Goal: Task Accomplishment & Management: Manage account settings

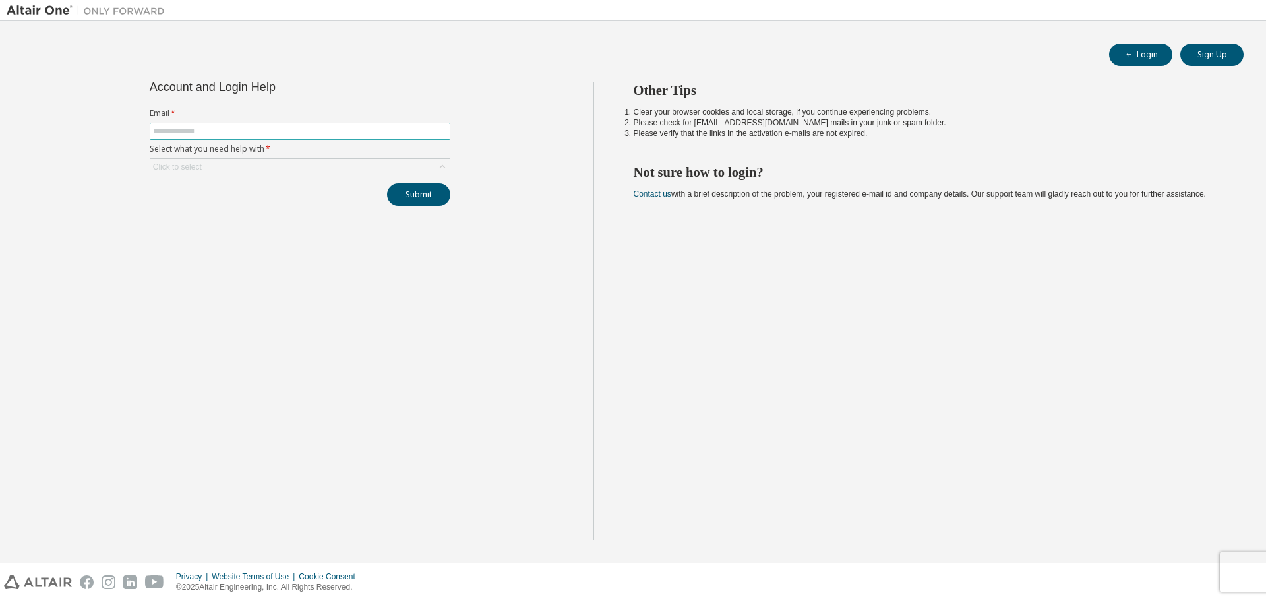
click at [268, 135] on input "text" at bounding box center [300, 131] width 294 height 11
type input "**********"
click at [255, 168] on div "Click to select" at bounding box center [299, 167] width 299 height 16
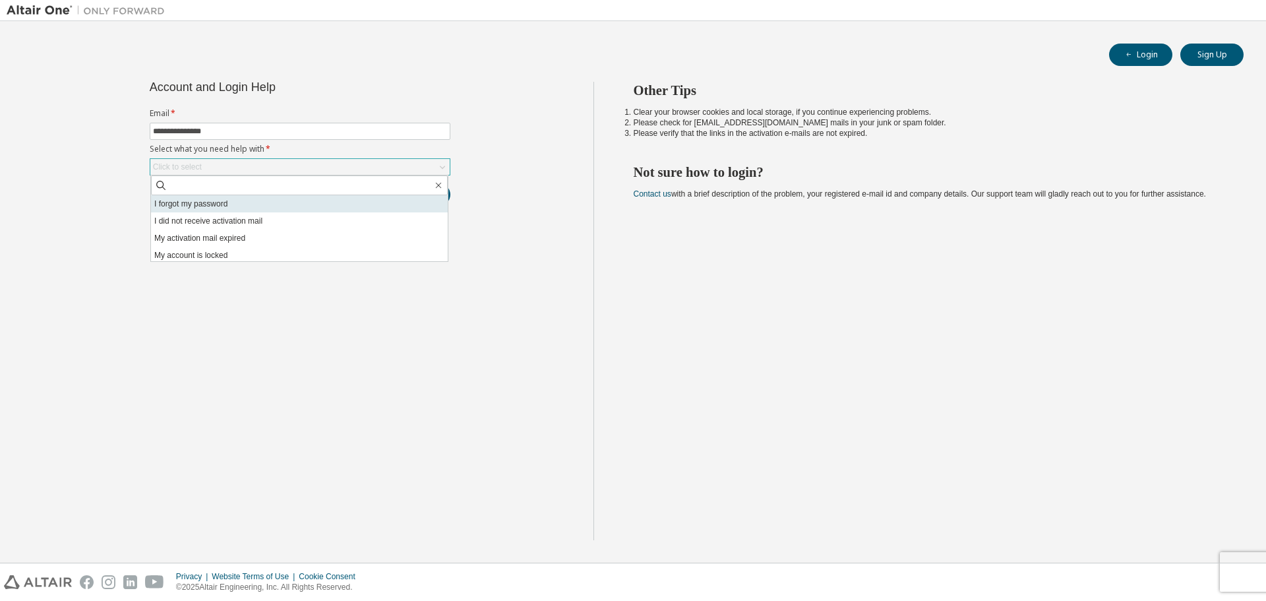
click at [228, 202] on li "I forgot my password" at bounding box center [299, 203] width 297 height 17
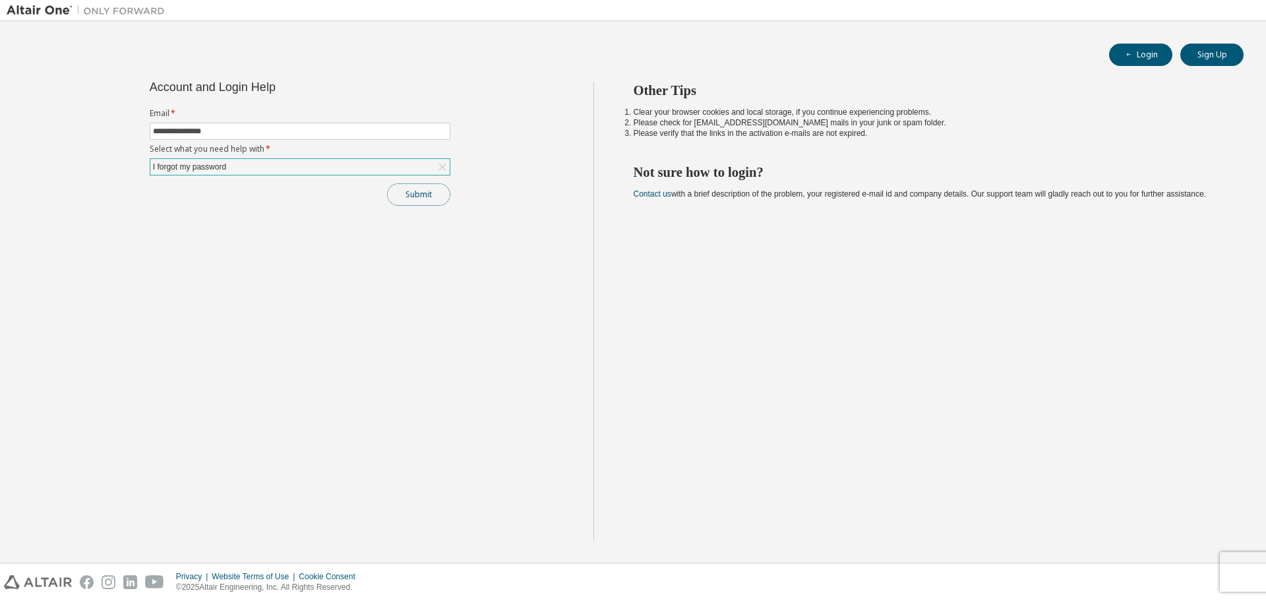
click at [423, 189] on button "Submit" at bounding box center [418, 194] width 63 height 22
click at [271, 166] on div "I forgot my password" at bounding box center [299, 167] width 299 height 16
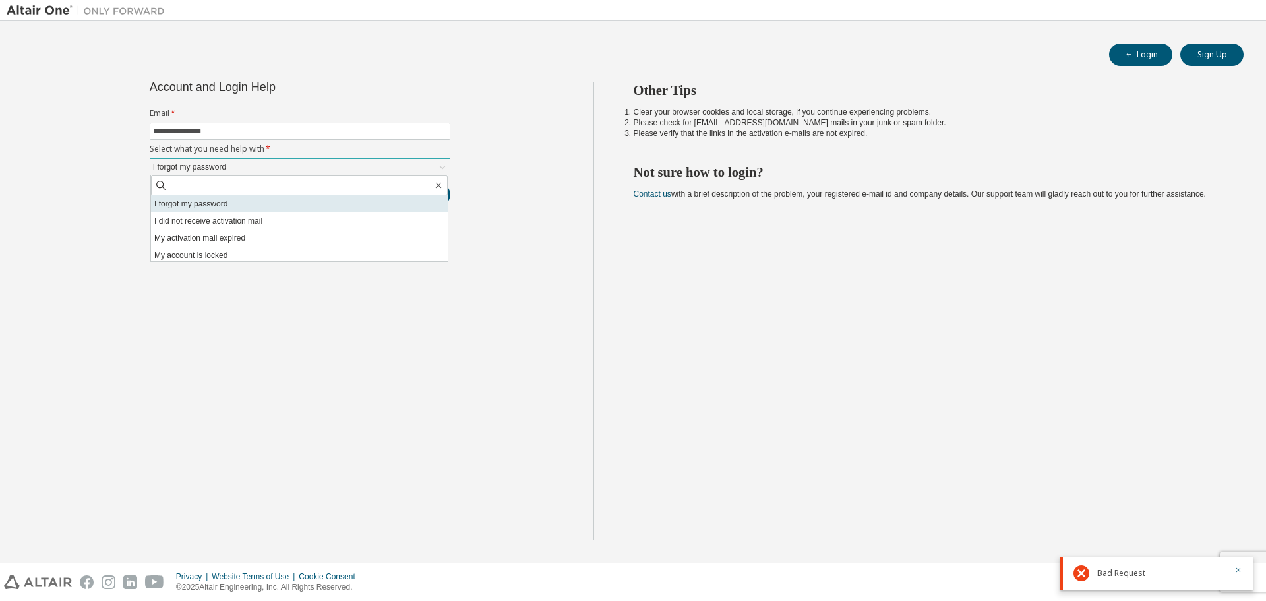
click at [262, 201] on li "I forgot my password" at bounding box center [299, 203] width 297 height 17
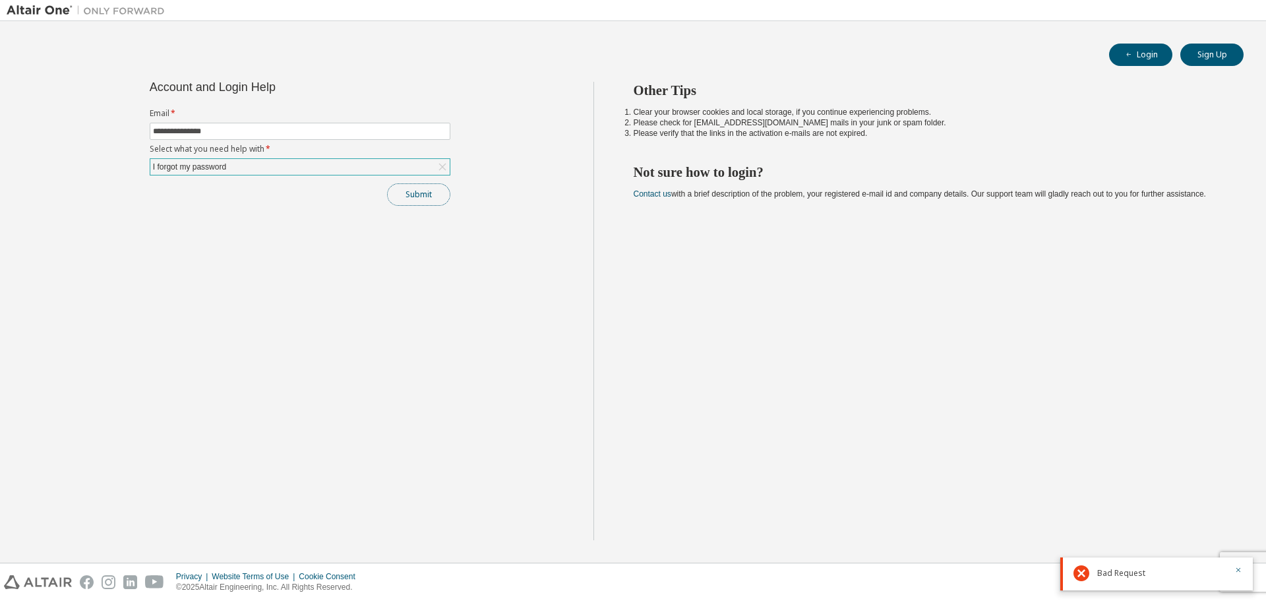
click at [429, 189] on button "Submit" at bounding box center [418, 194] width 63 height 22
click at [441, 169] on icon at bounding box center [442, 167] width 7 height 7
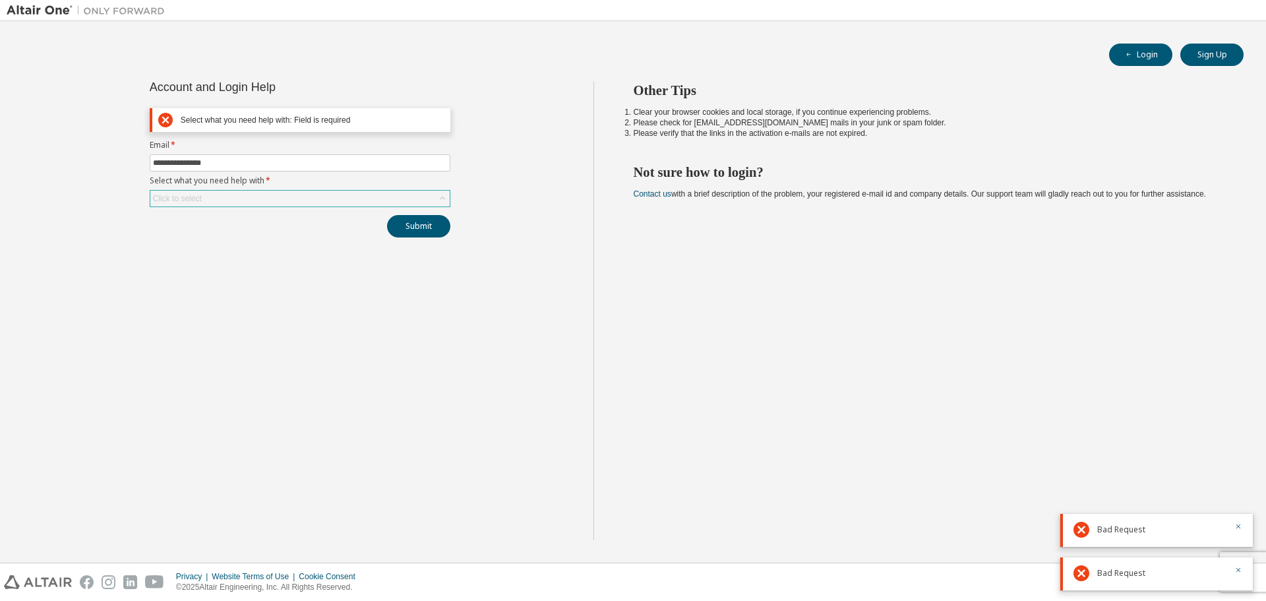
click at [361, 192] on div "Click to select" at bounding box center [299, 199] width 299 height 16
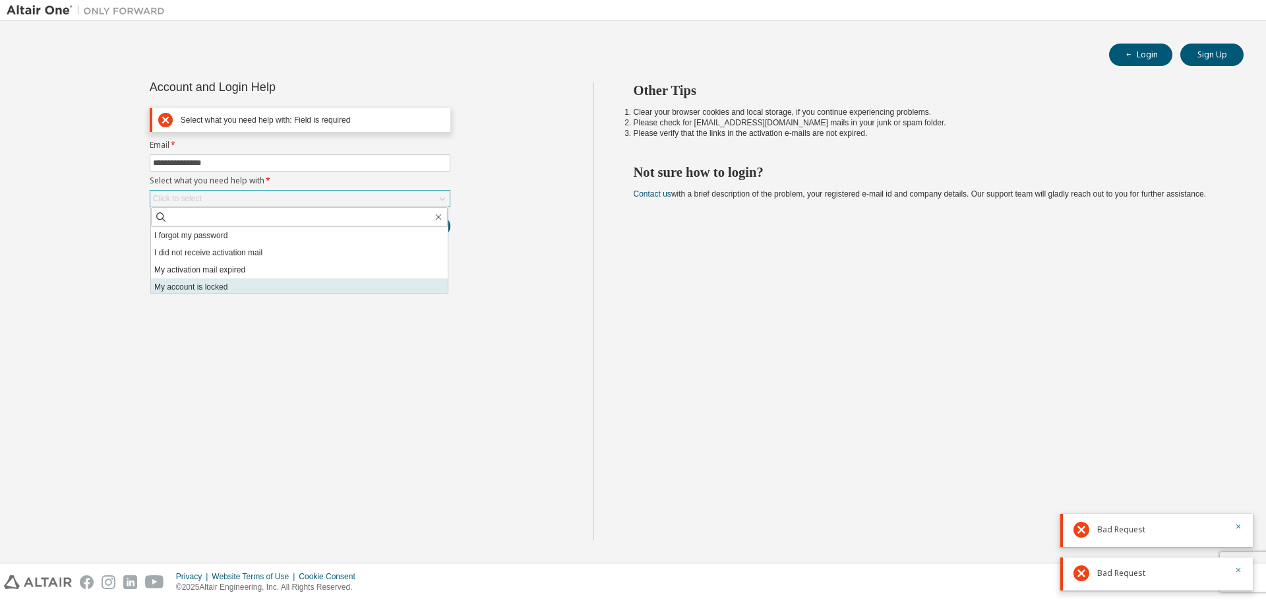
click at [288, 280] on li "My account is locked" at bounding box center [299, 286] width 297 height 17
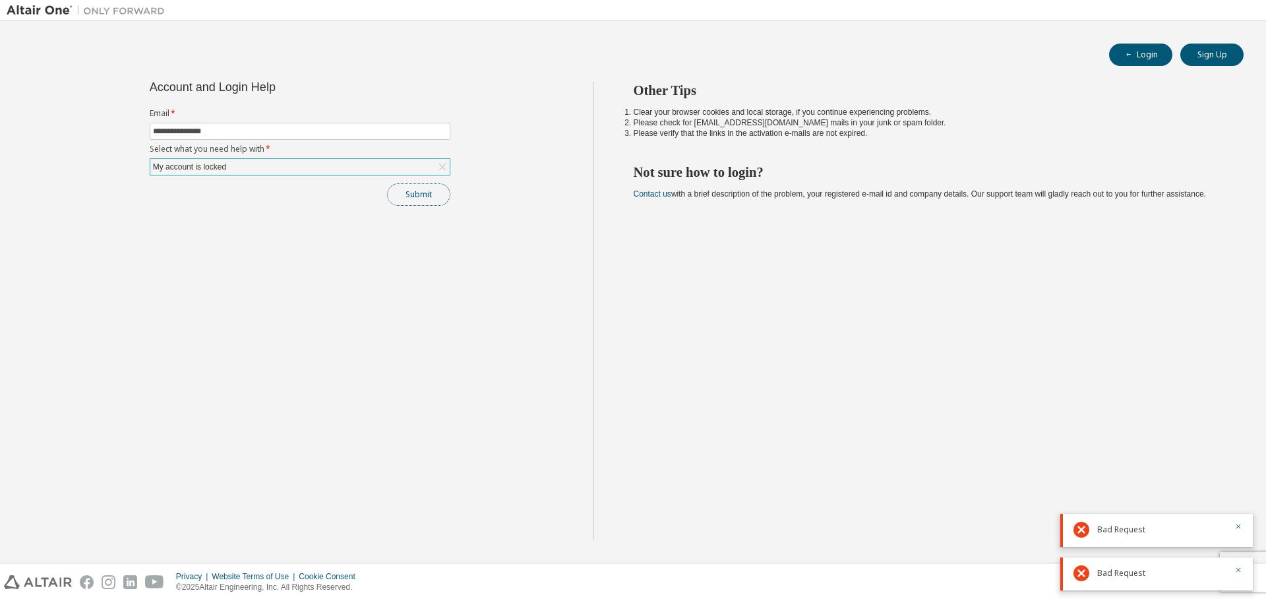
click at [429, 192] on button "Submit" at bounding box center [418, 194] width 63 height 22
click at [1145, 55] on button "Login" at bounding box center [1140, 55] width 63 height 22
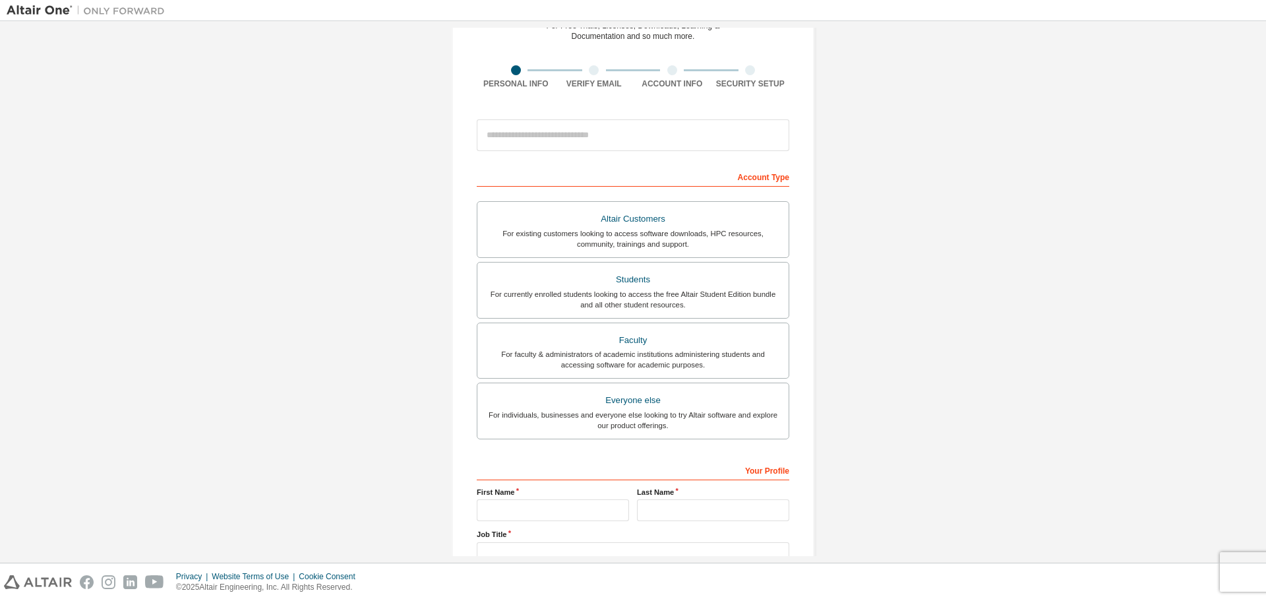
scroll to position [170, 0]
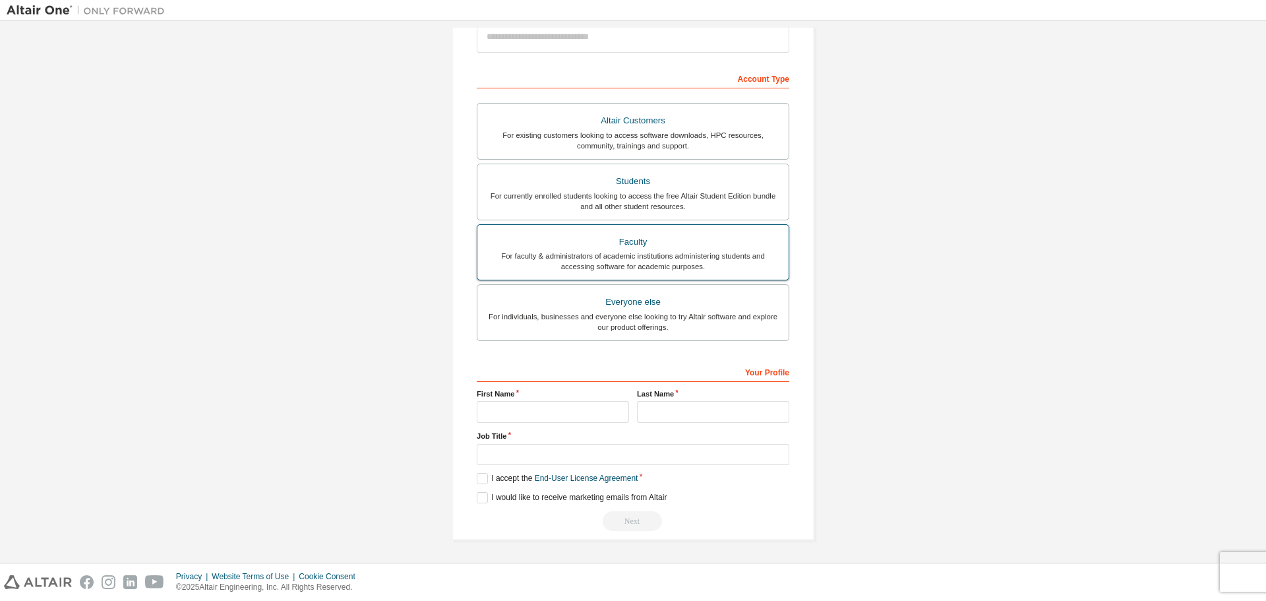
click at [672, 245] on div "Faculty" at bounding box center [632, 242] width 295 height 18
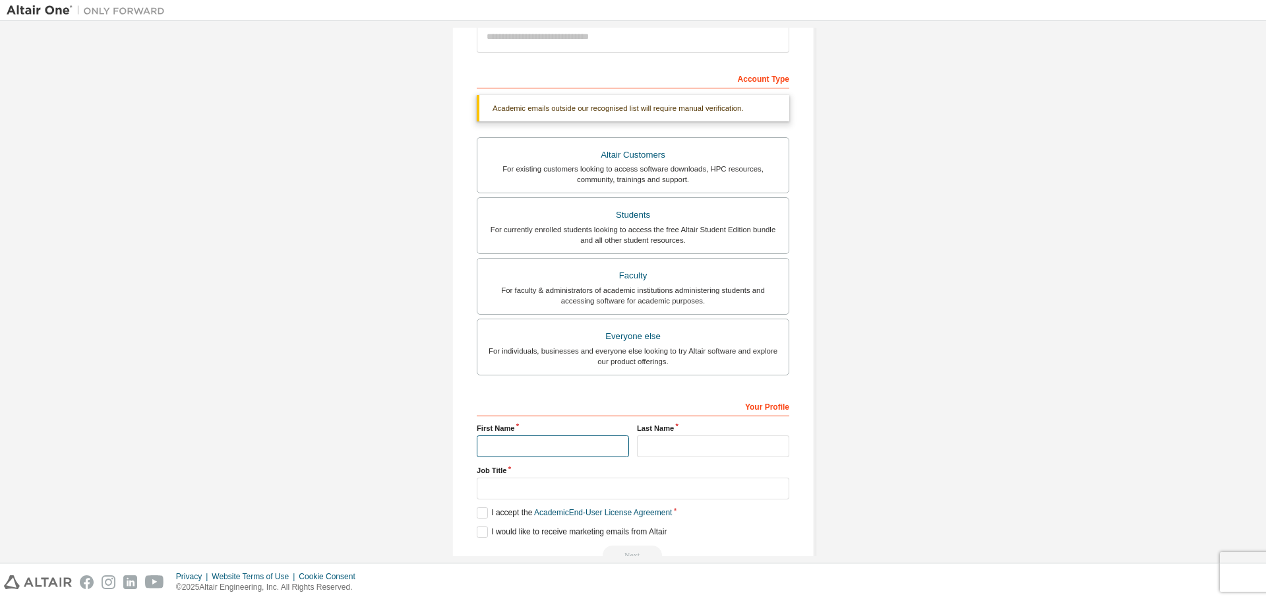
click at [504, 449] on input "text" at bounding box center [553, 446] width 152 height 22
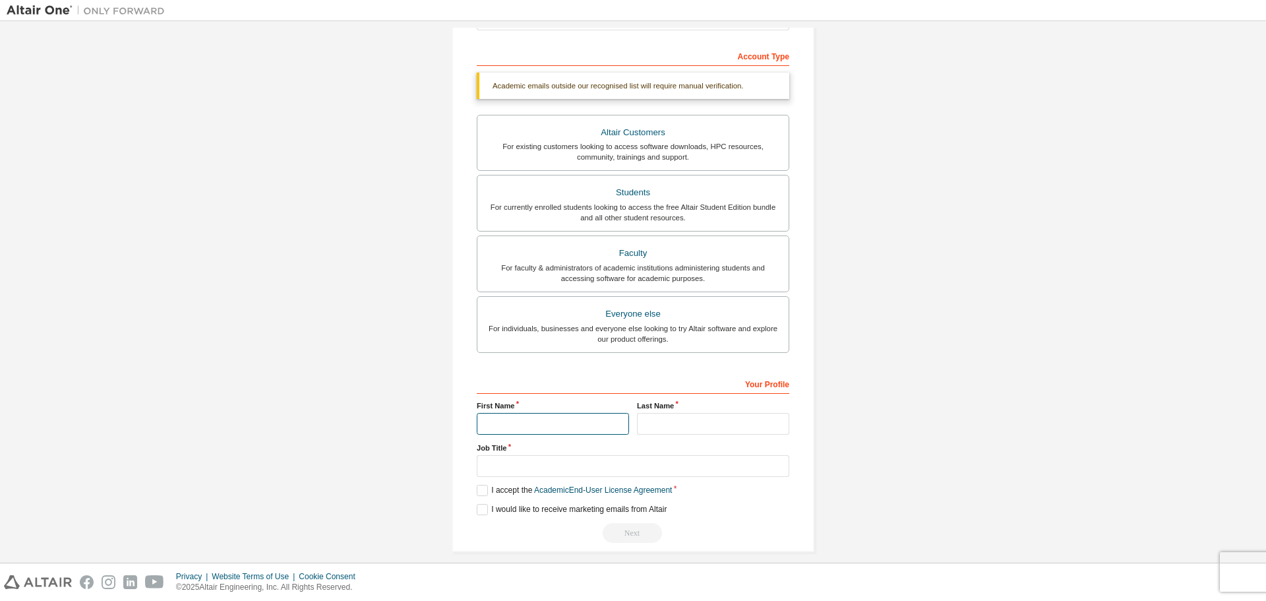
scroll to position [204, 0]
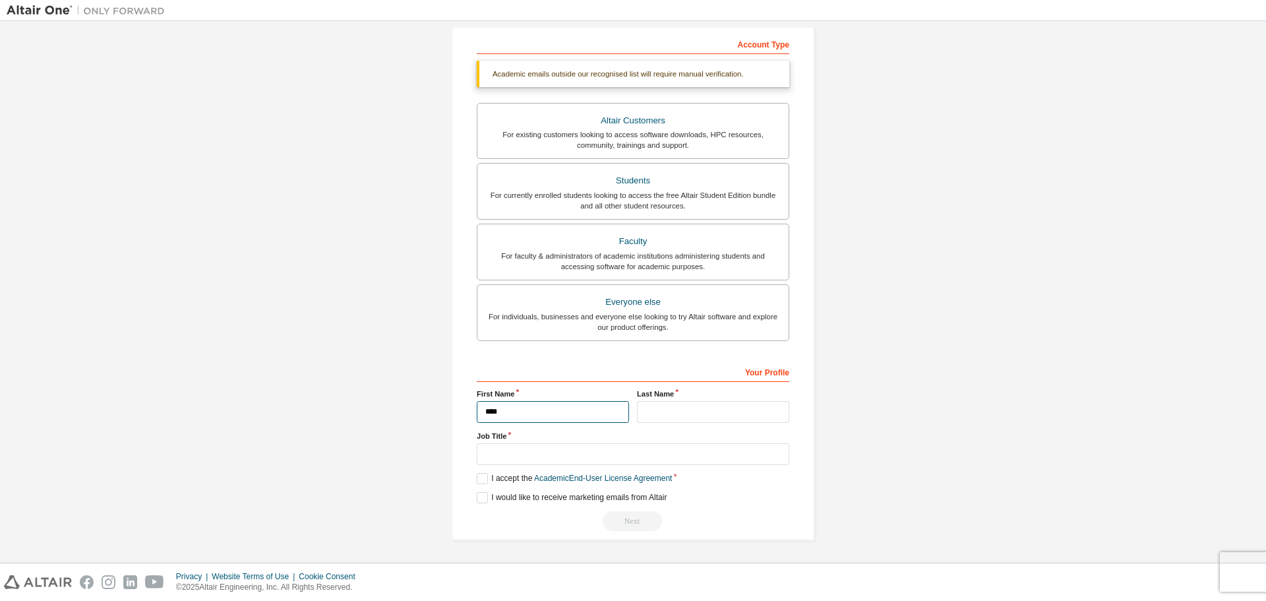
type input "****"
click at [650, 423] on div "Your Profile First Name **** Last Name Job Title Please provide State/Province …" at bounding box center [633, 446] width 313 height 171
click at [665, 418] on input "text" at bounding box center [713, 412] width 152 height 22
type input "*****"
click at [532, 452] on input "text" at bounding box center [633, 454] width 313 height 22
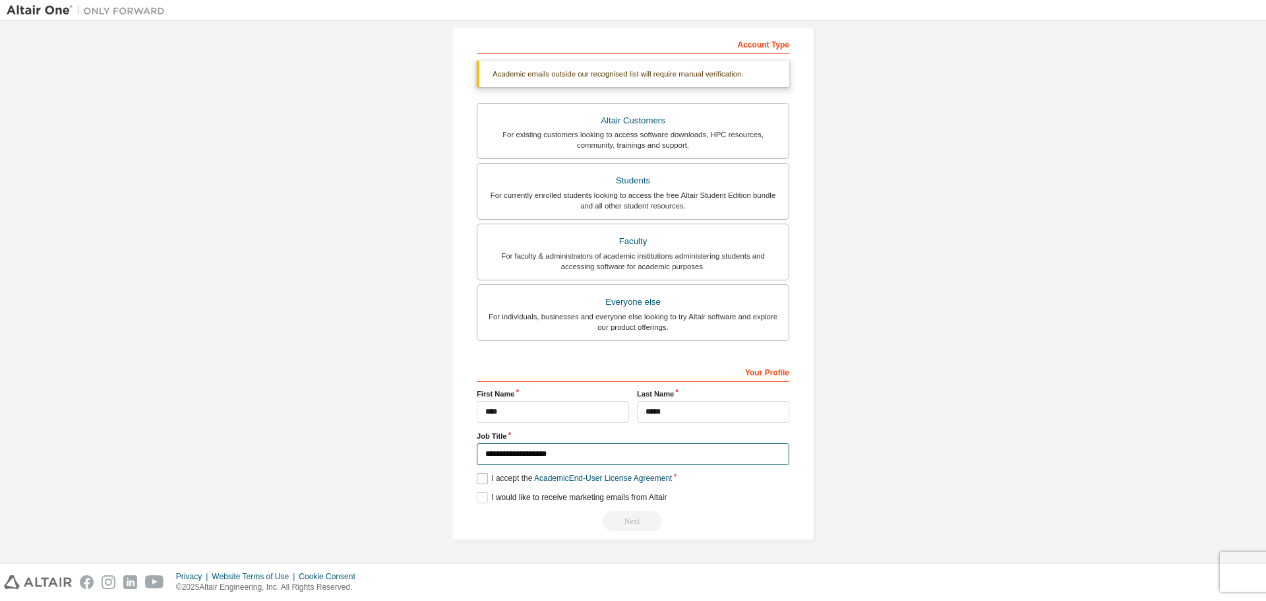
type input "**********"
click at [483, 477] on label "I accept the Academic End-User License Agreement" at bounding box center [574, 478] width 195 height 11
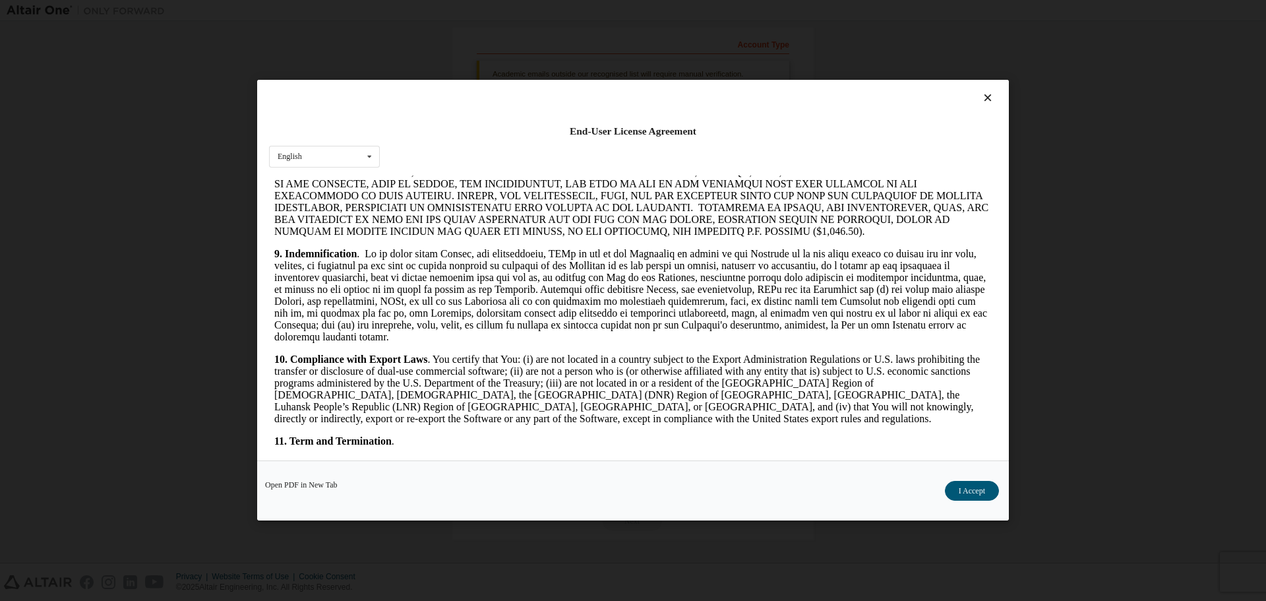
scroll to position [1989, 0]
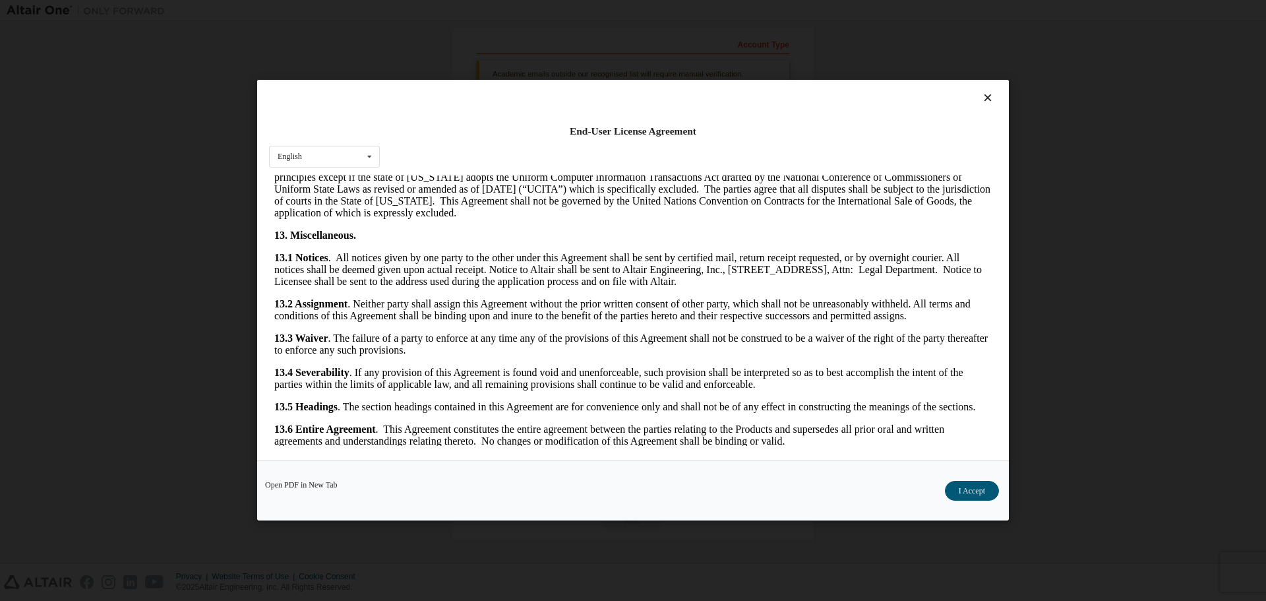
drag, startPoint x: 991, startPoint y: 369, endPoint x: 1264, endPoint y: 635, distance: 381.0
click at [964, 488] on button "I Accept" at bounding box center [972, 491] width 54 height 20
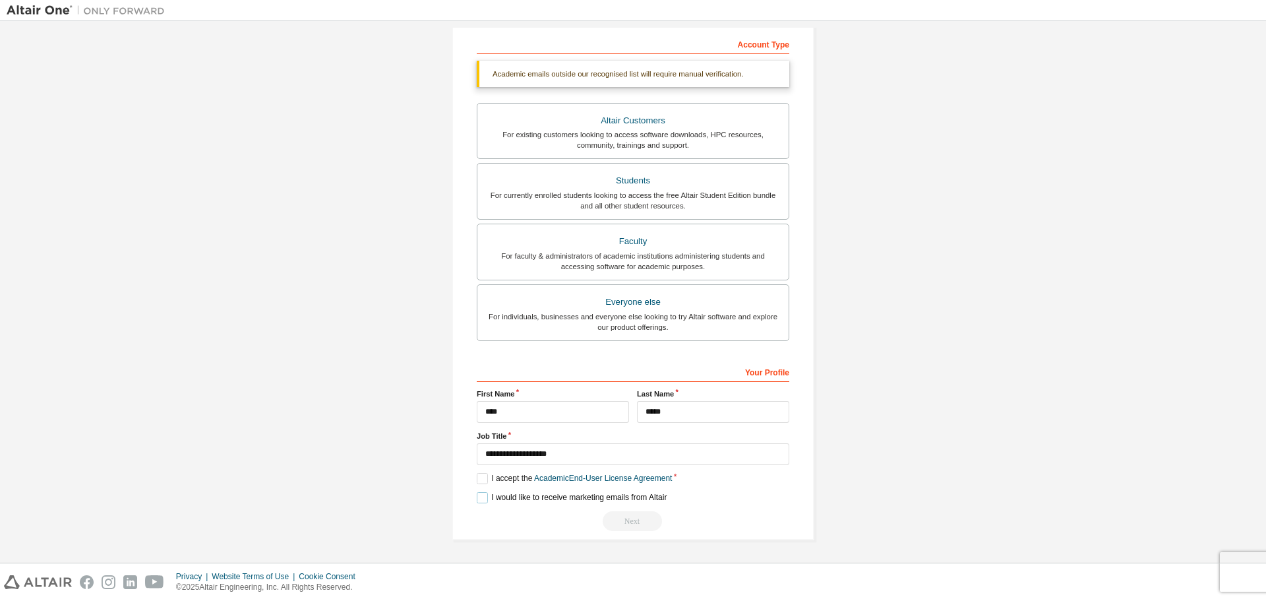
click at [483, 498] on label "I would like to receive marketing emails from Altair" at bounding box center [572, 497] width 190 height 11
click at [483, 494] on label "I would like to receive marketing emails from Altair" at bounding box center [572, 497] width 190 height 11
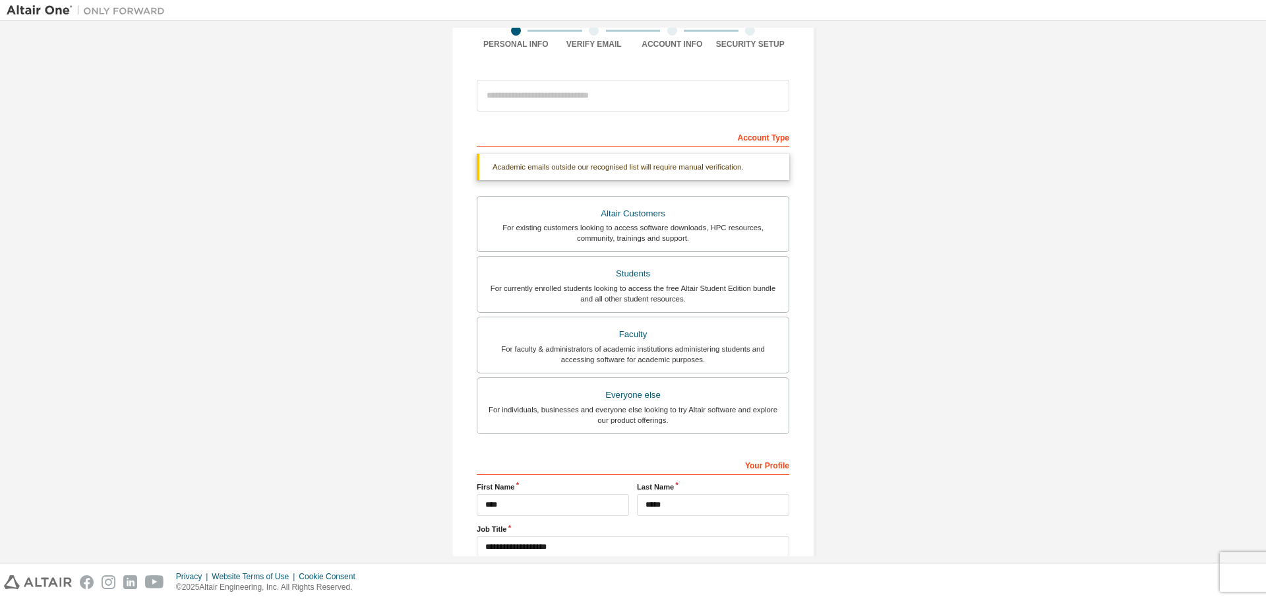
scroll to position [204, 0]
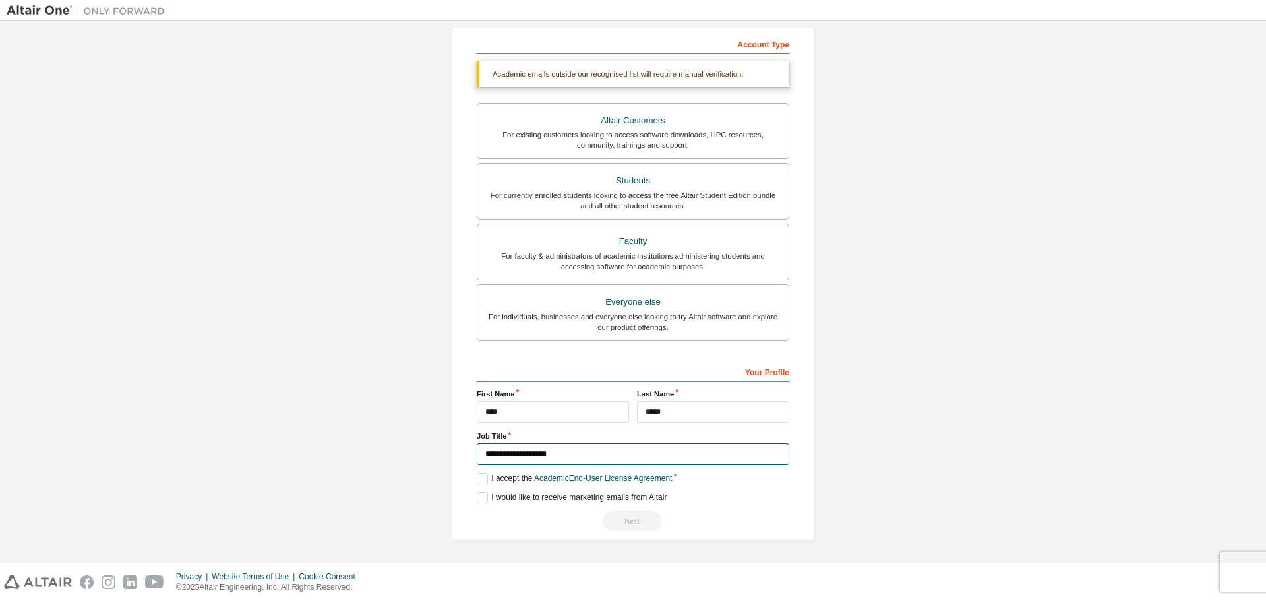
click at [580, 456] on input "**********" at bounding box center [633, 454] width 313 height 22
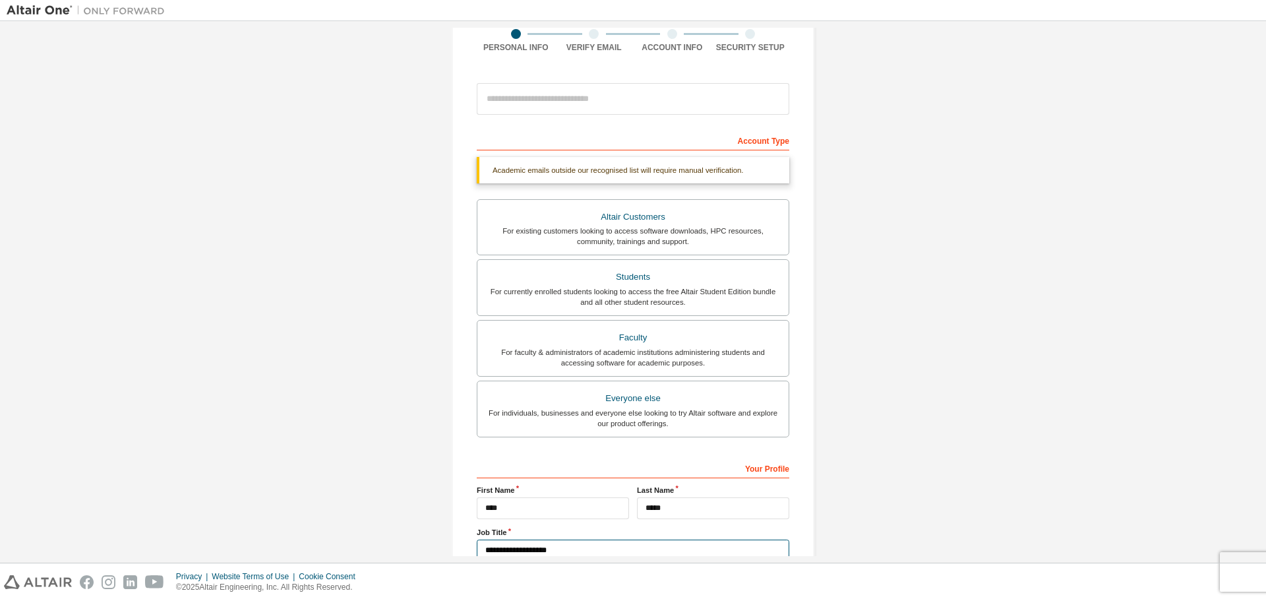
scroll to position [7, 0]
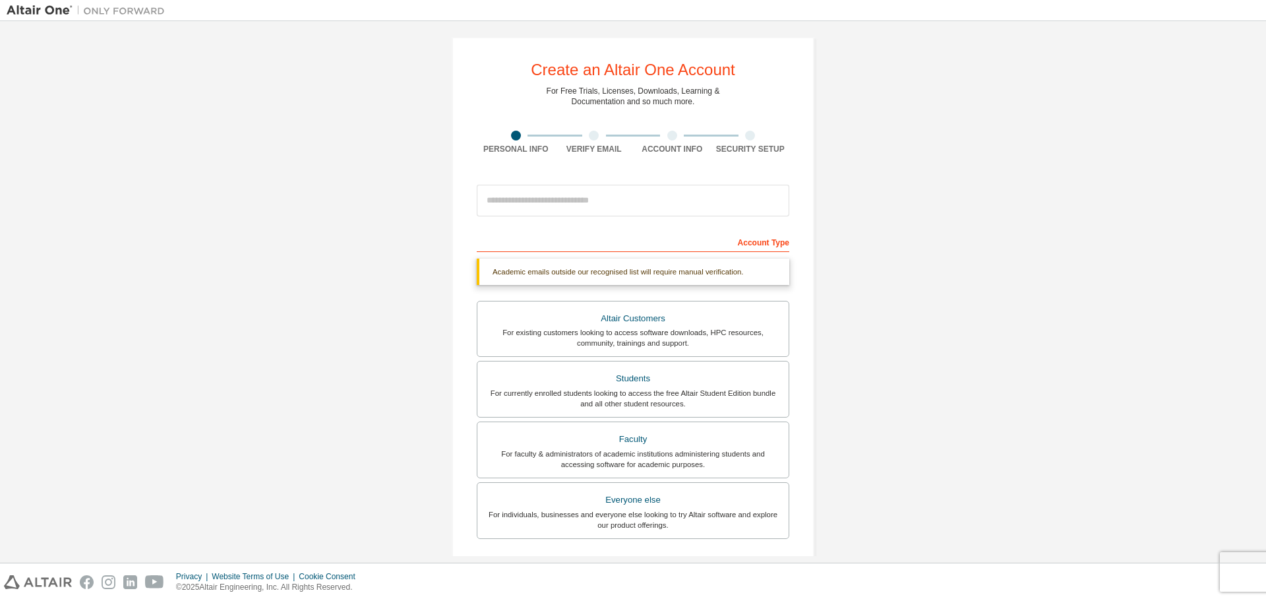
click at [592, 278] on div "Academic emails outside our recognised list will require manual verification." at bounding box center [633, 272] width 313 height 26
click at [530, 200] on input "email" at bounding box center [633, 201] width 313 height 32
type input "**********"
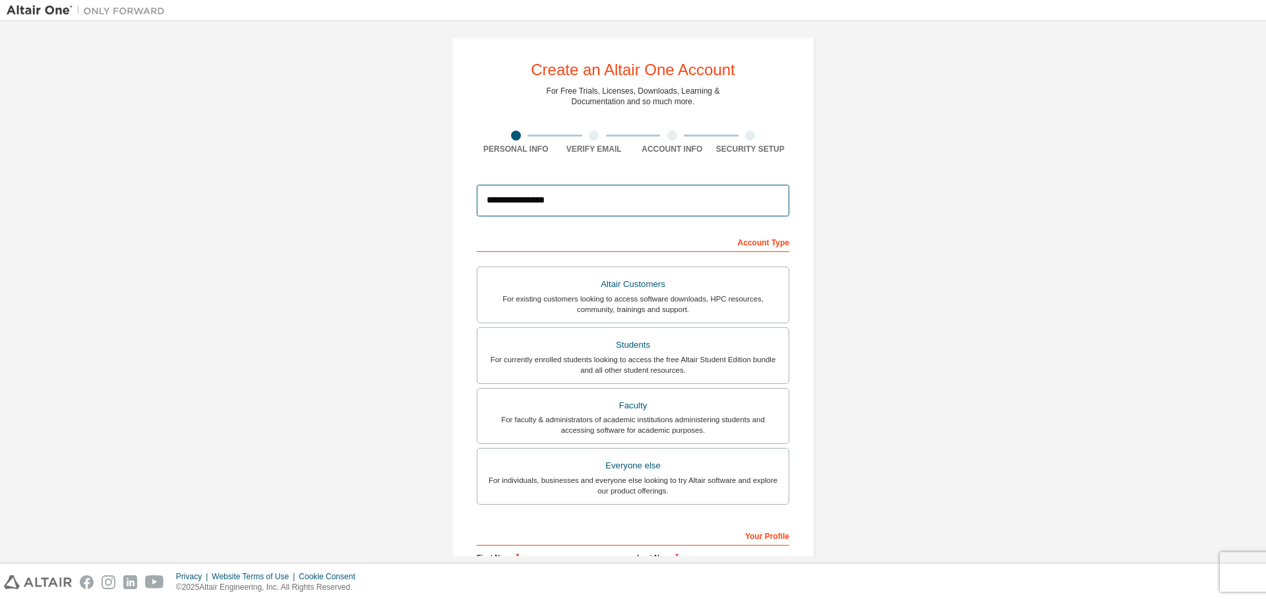
click at [485, 198] on input "**********" at bounding box center [633, 201] width 313 height 32
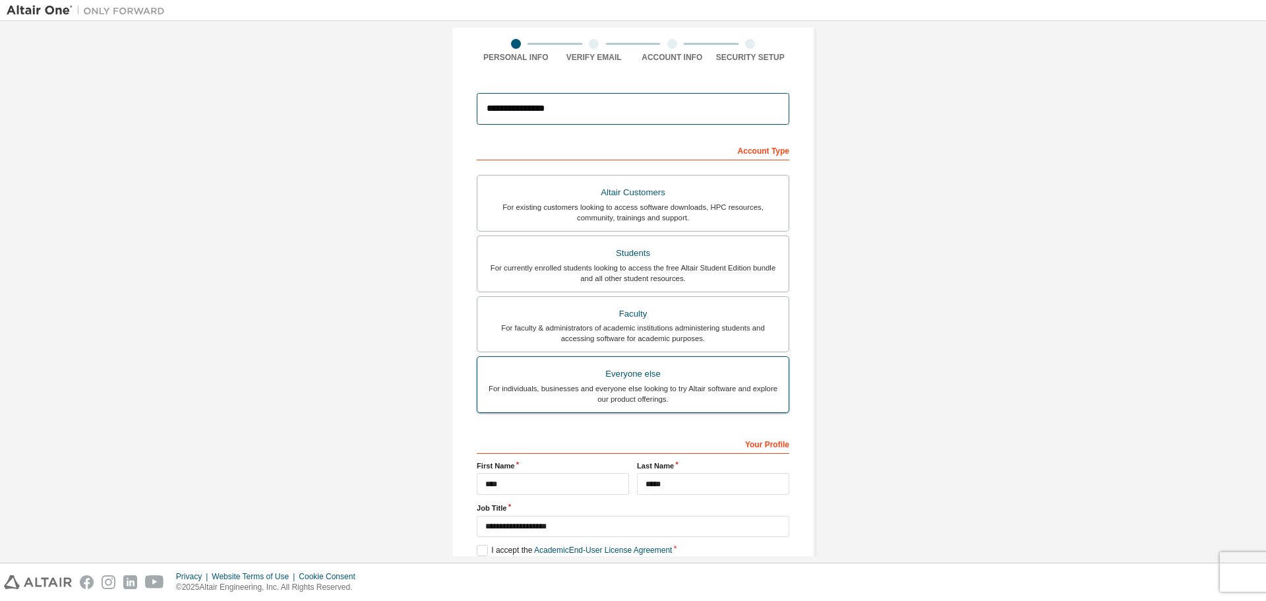
scroll to position [170, 0]
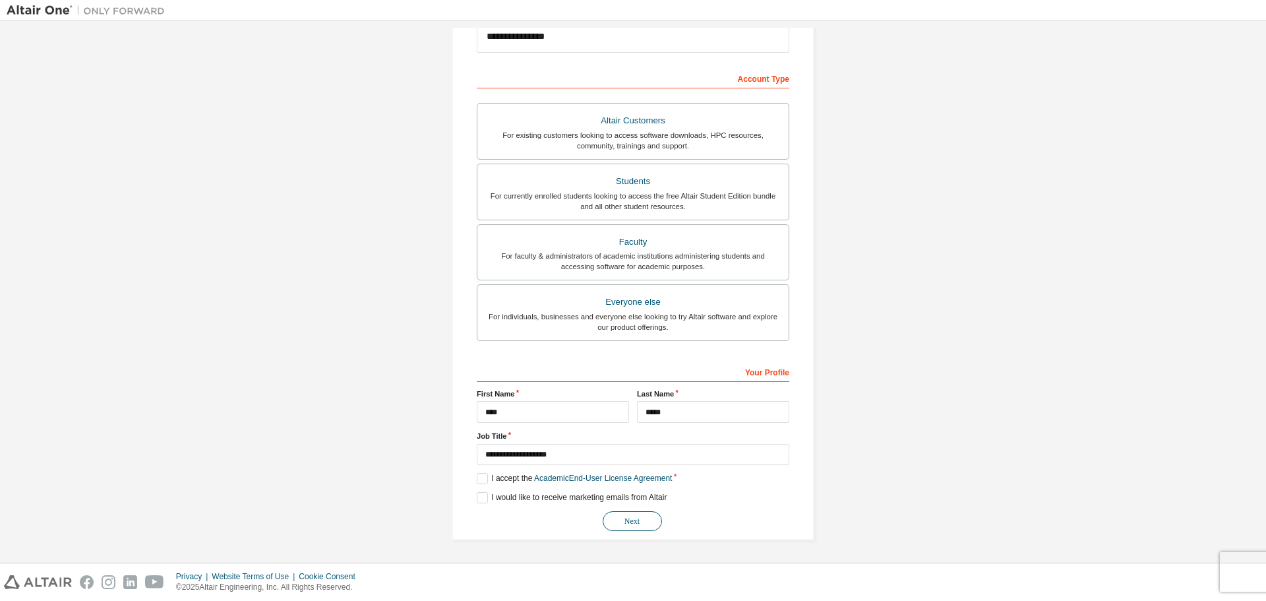
click at [640, 522] on button "Next" at bounding box center [632, 521] width 59 height 20
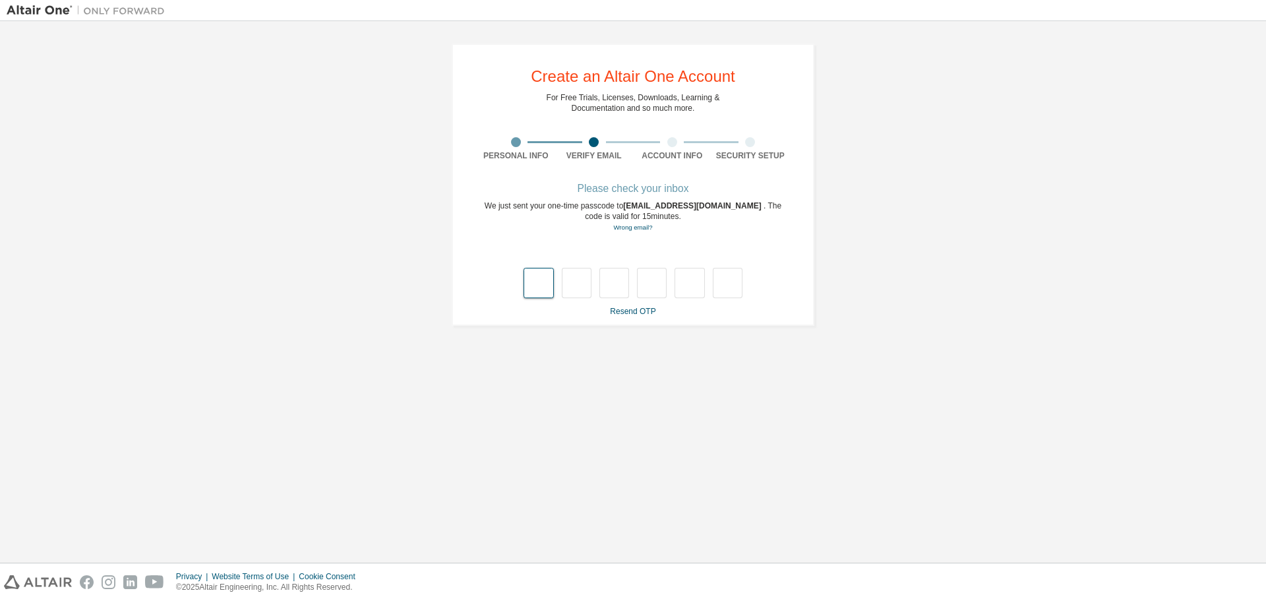
type input "*"
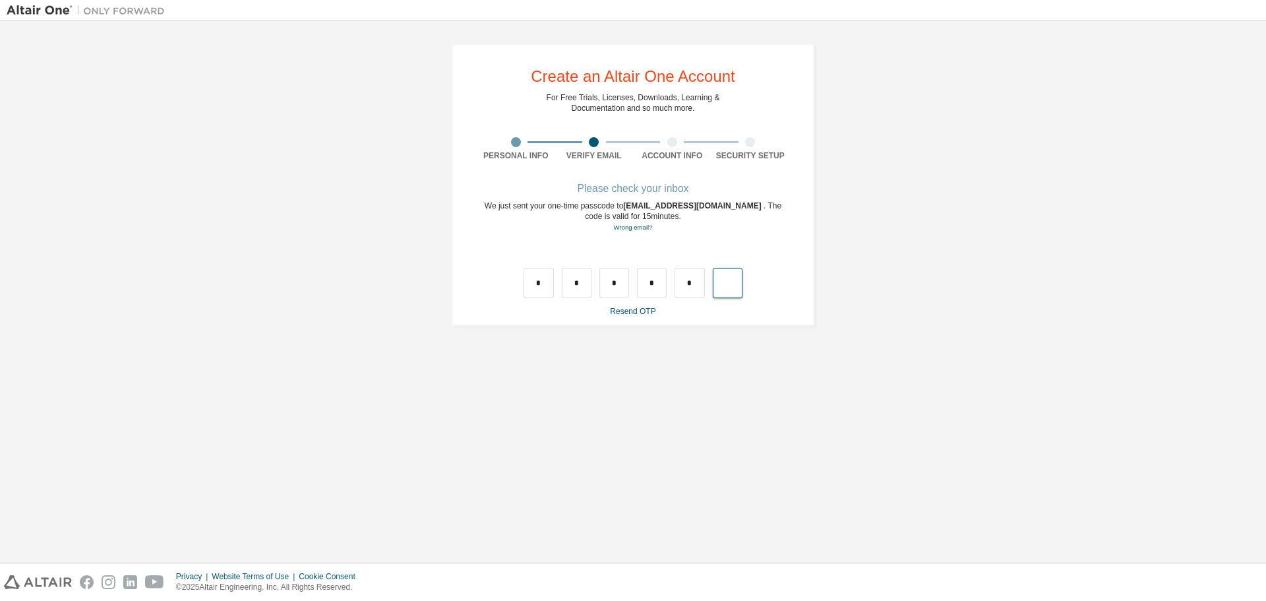
type input "*"
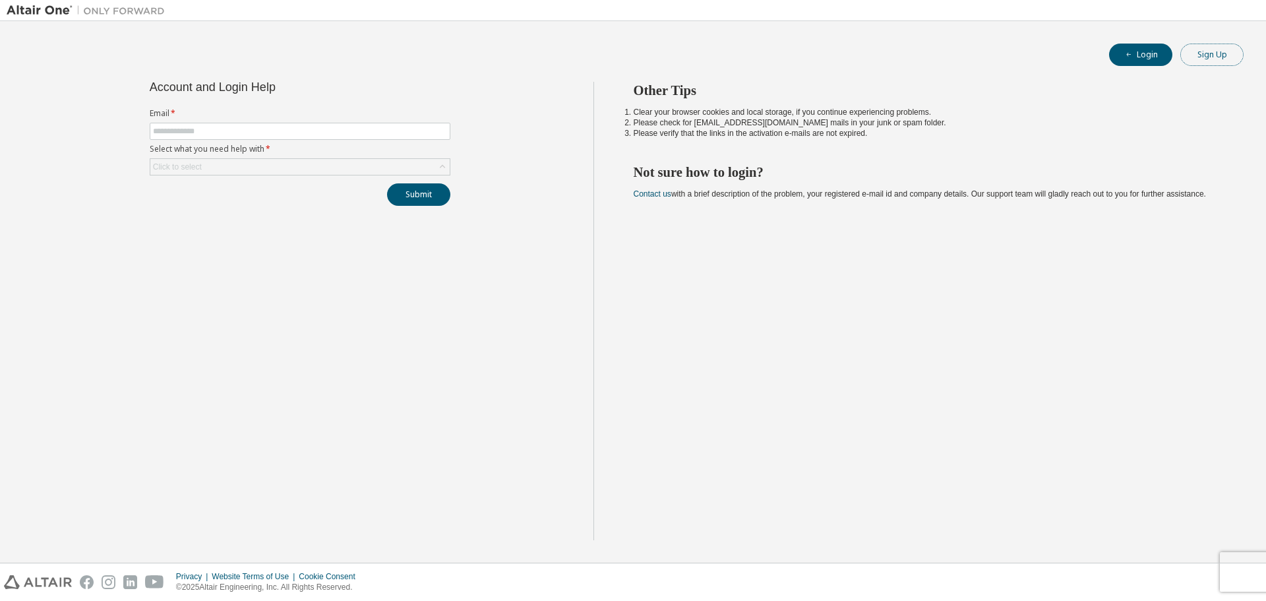
click at [1233, 54] on button "Sign Up" at bounding box center [1212, 55] width 63 height 22
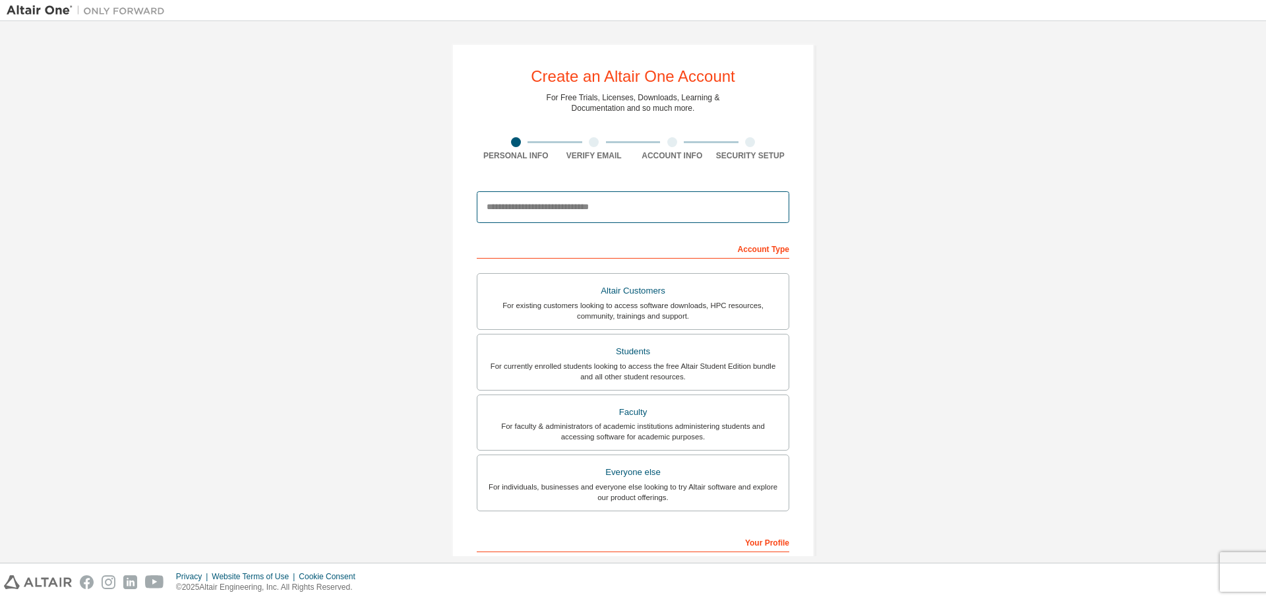
click at [554, 210] on input "email" at bounding box center [633, 207] width 313 height 32
type input "**********"
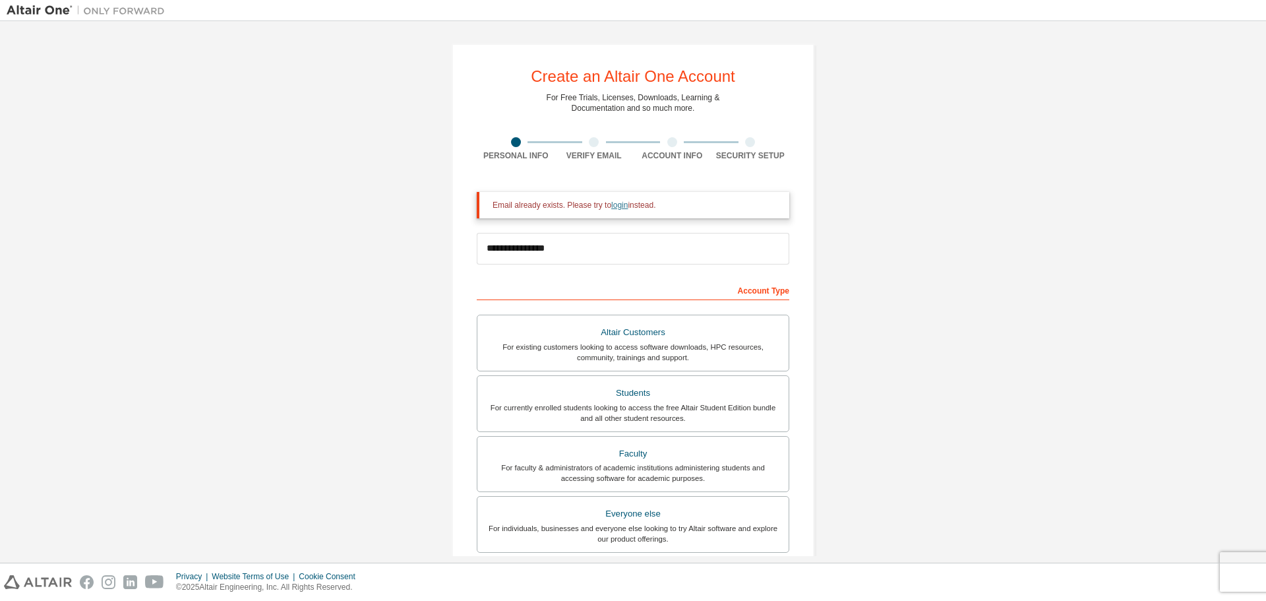
click at [614, 208] on link "login" at bounding box center [619, 204] width 16 height 9
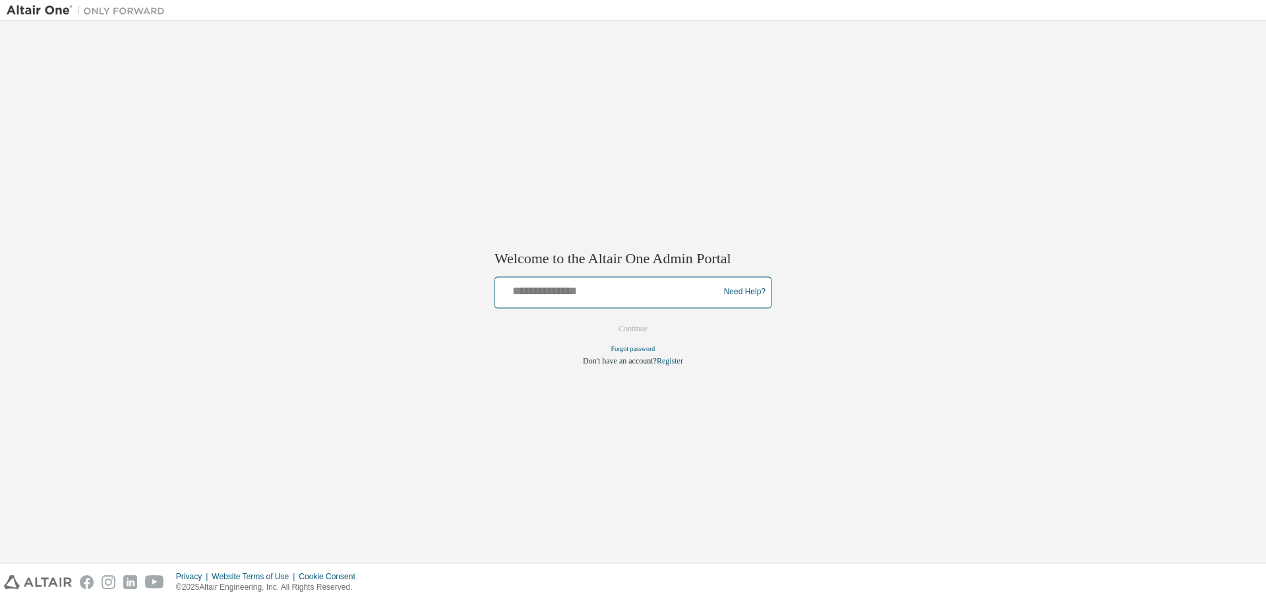
click at [612, 296] on input "text" at bounding box center [609, 289] width 217 height 19
type input "**********"
click at [637, 327] on button "Continue" at bounding box center [633, 329] width 57 height 20
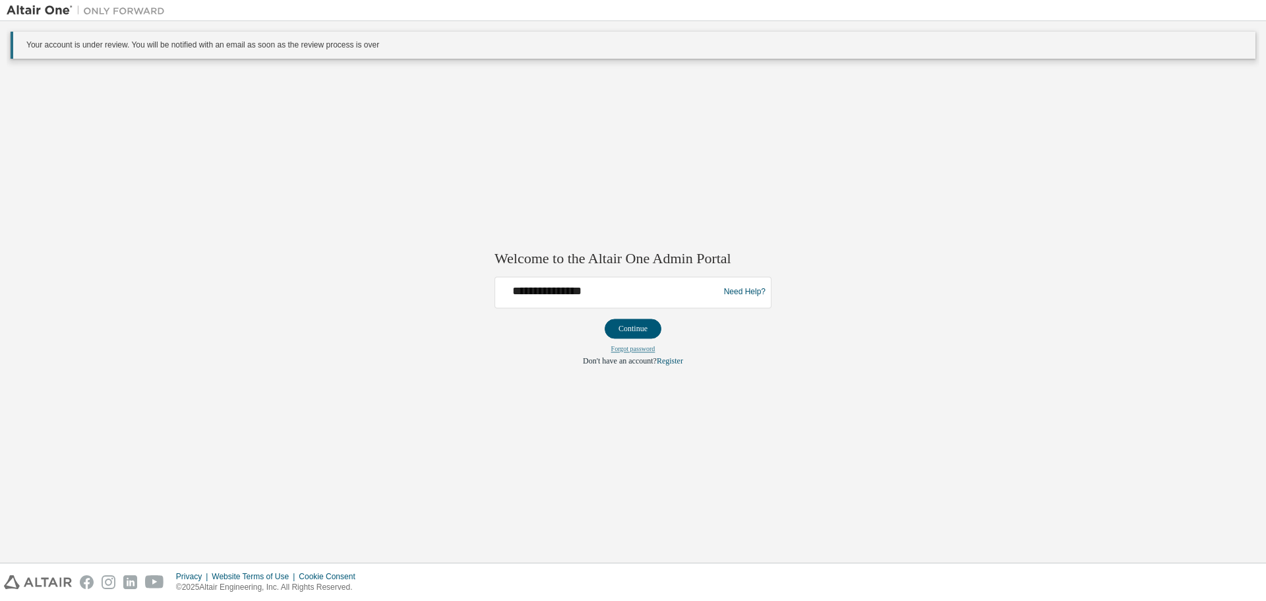
click at [637, 351] on link "Forgot password" at bounding box center [633, 348] width 44 height 7
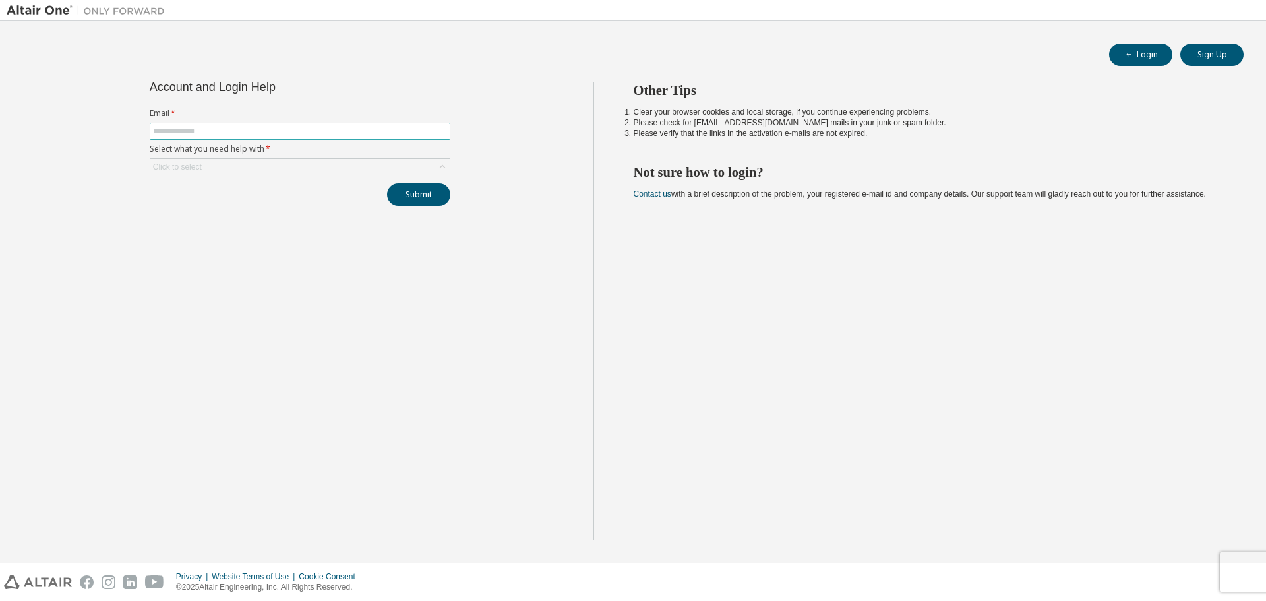
click at [276, 134] on input "text" at bounding box center [300, 131] width 294 height 11
type input "**********"
click at [235, 168] on div "Click to select" at bounding box center [299, 167] width 299 height 16
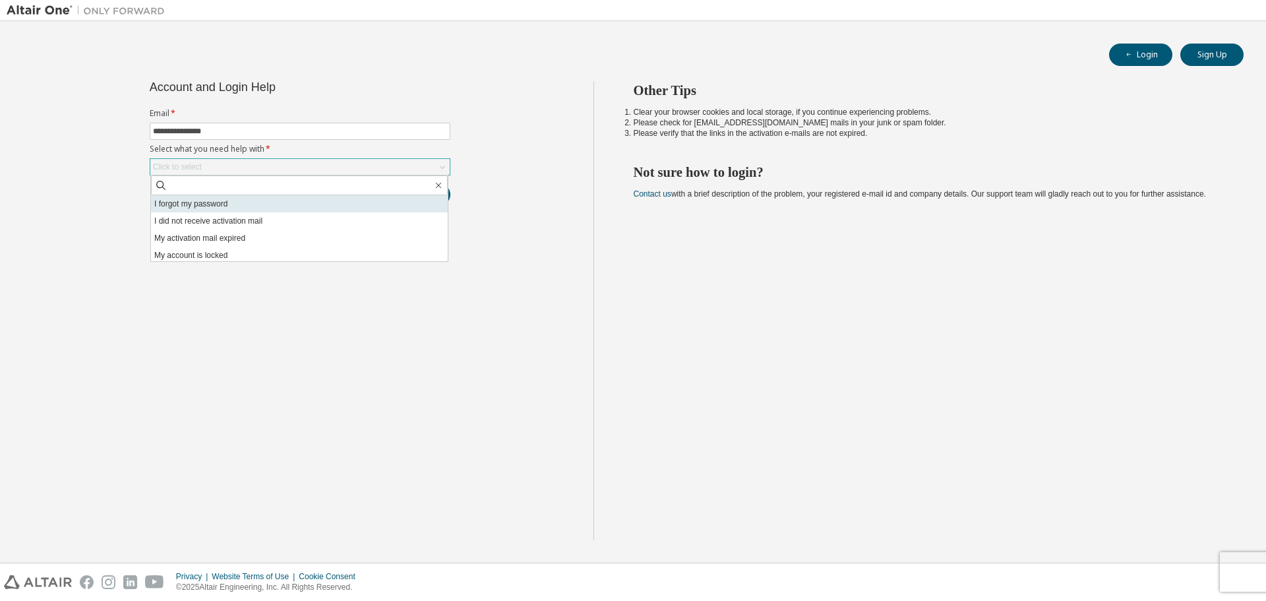
click at [235, 203] on li "I forgot my password" at bounding box center [299, 203] width 297 height 17
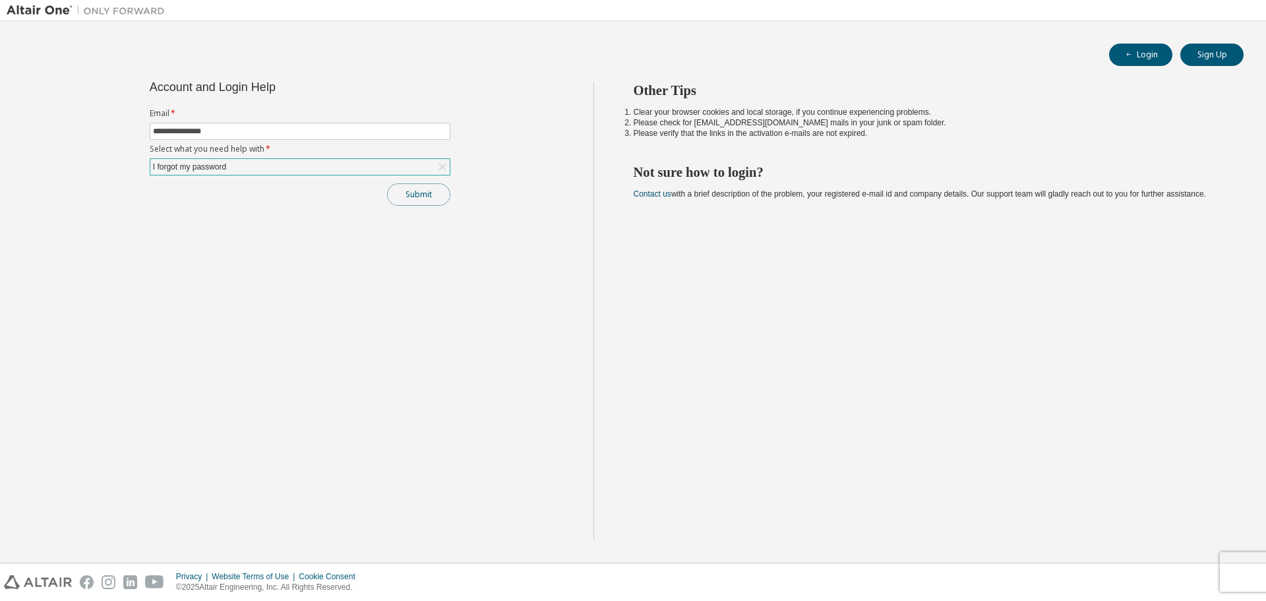
click at [419, 194] on button "Submit" at bounding box center [418, 194] width 63 height 22
click at [1182, 565] on link "Altair support" at bounding box center [1178, 564] width 53 height 11
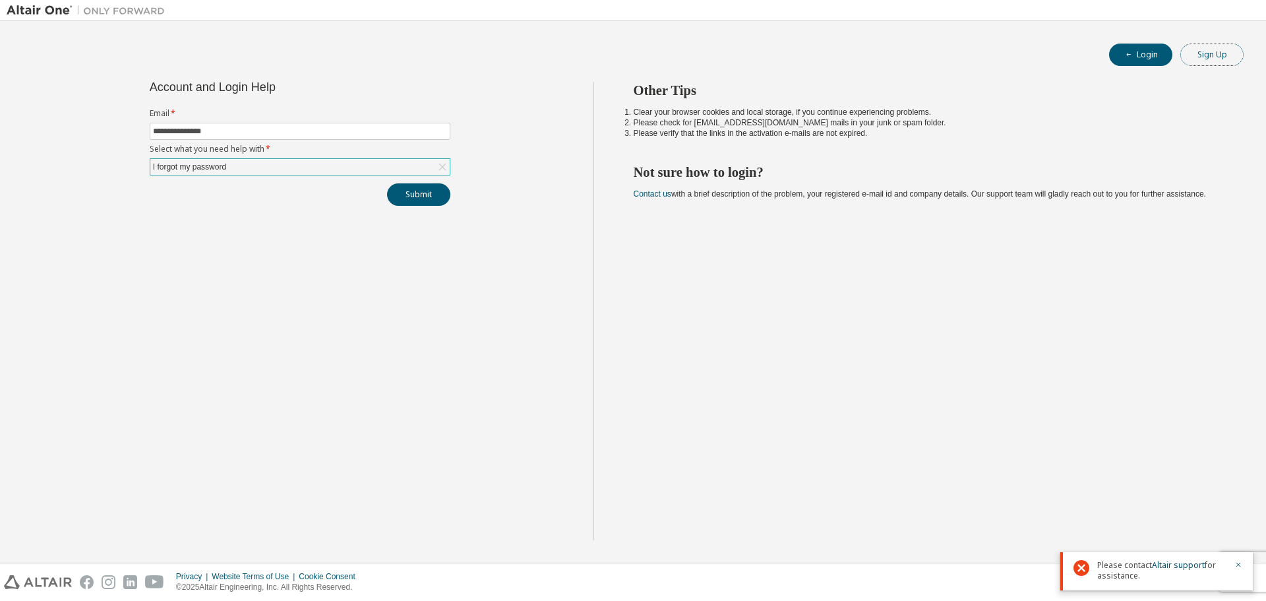
click at [1208, 57] on button "Sign Up" at bounding box center [1212, 55] width 63 height 22
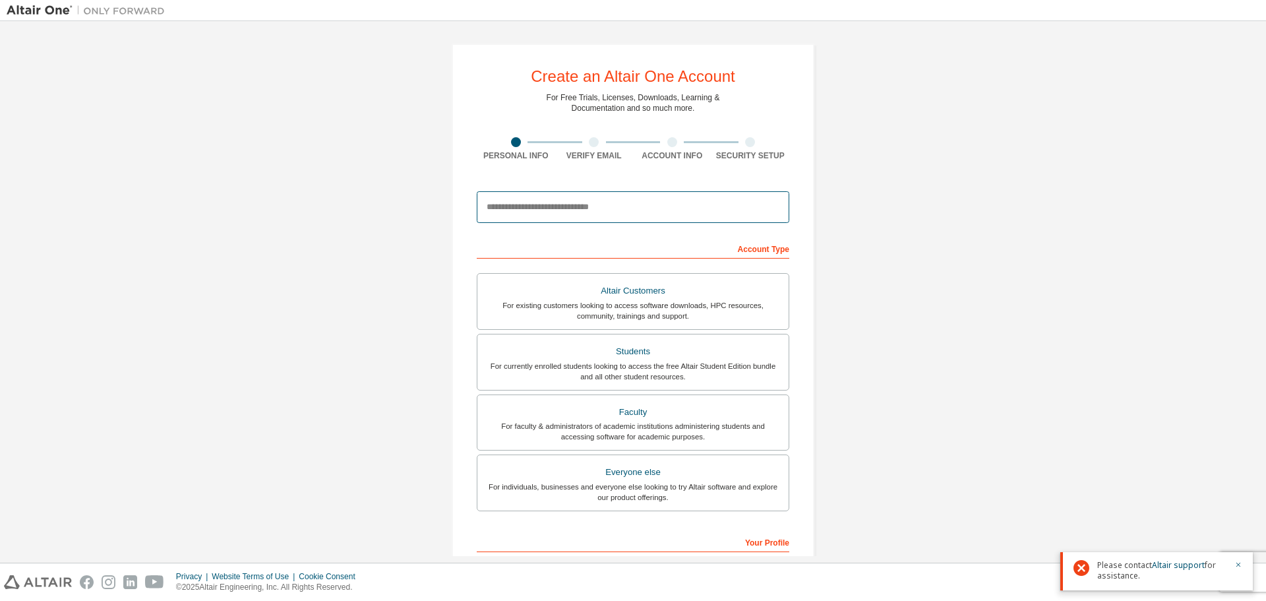
click at [632, 210] on input "email" at bounding box center [633, 207] width 313 height 32
type input "**********"
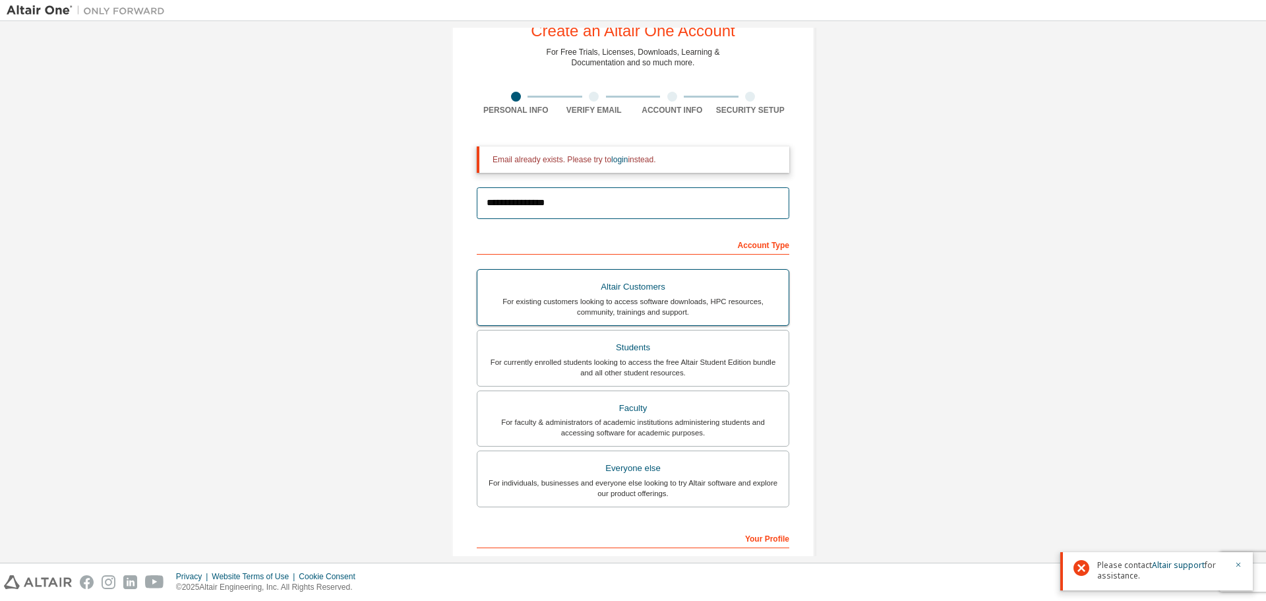
scroll to position [66, 0]
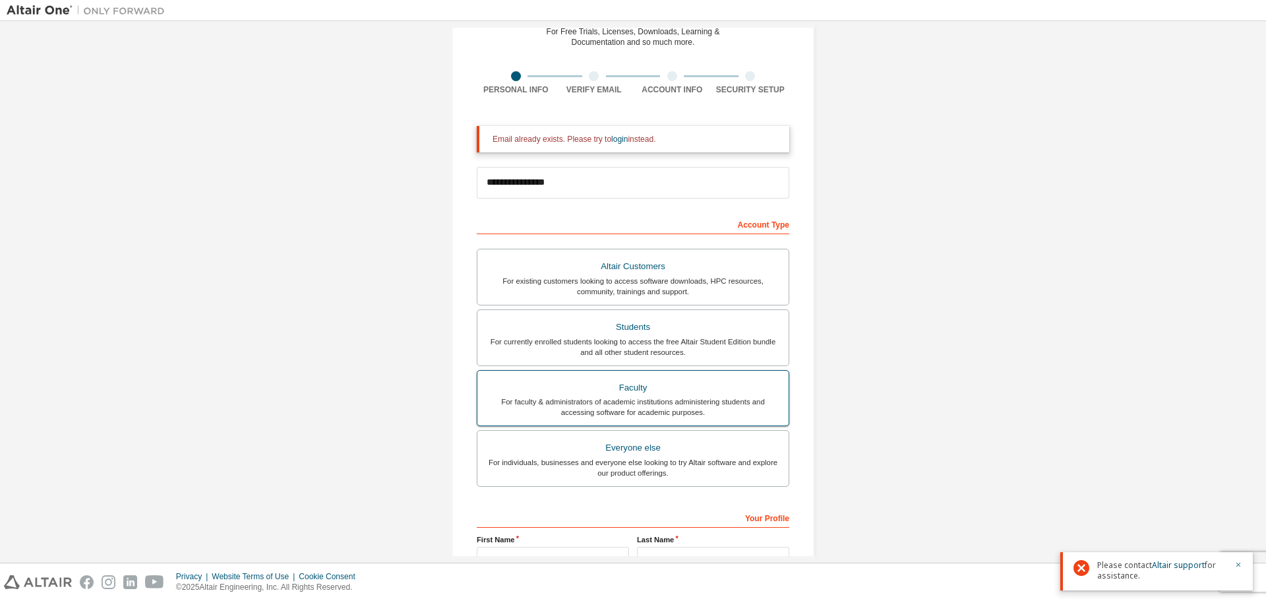
click at [671, 408] on div "For faculty & administrators of academic institutions administering students an…" at bounding box center [632, 406] width 295 height 21
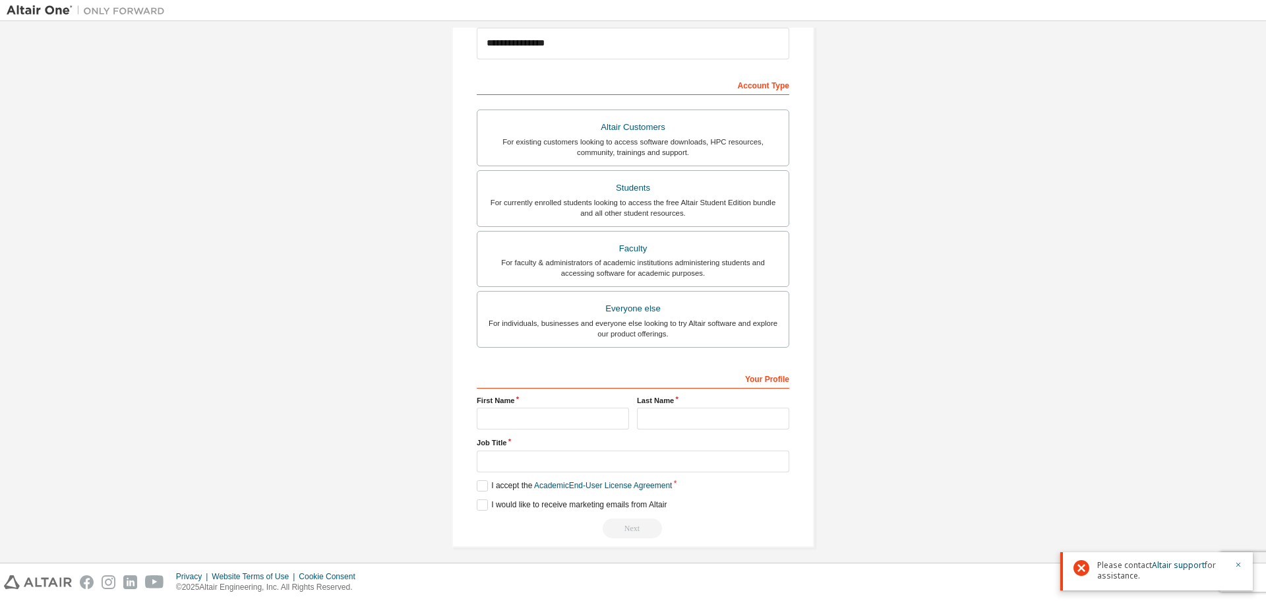
scroll to position [212, 0]
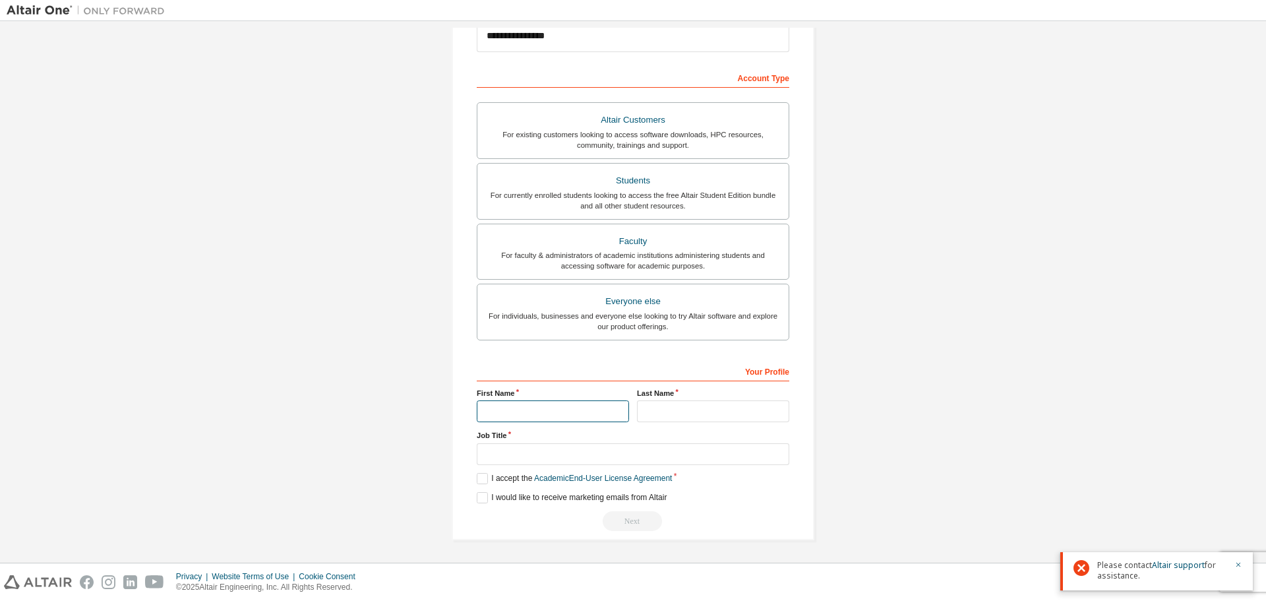
click at [532, 412] on input "text" at bounding box center [553, 411] width 152 height 22
type input "****"
click at [654, 419] on input "text" at bounding box center [713, 411] width 152 height 22
type input "*****"
click at [526, 461] on input "text" at bounding box center [633, 454] width 313 height 22
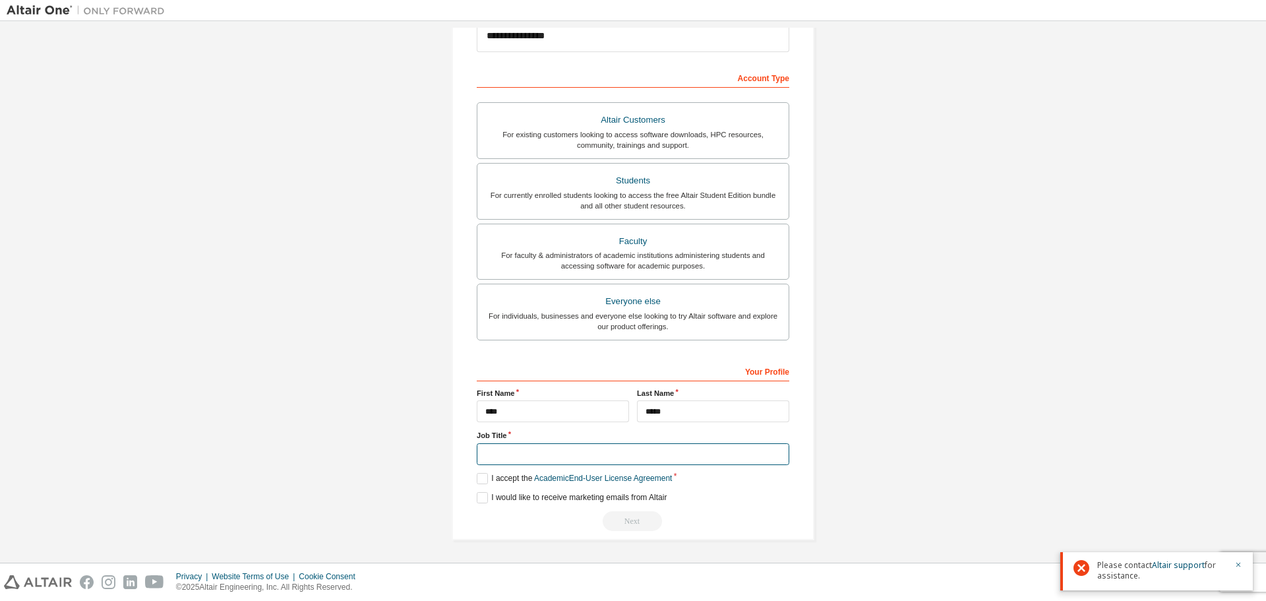
type input "**********"
click at [480, 479] on label "I accept the Academic End-User License Agreement" at bounding box center [574, 478] width 195 height 11
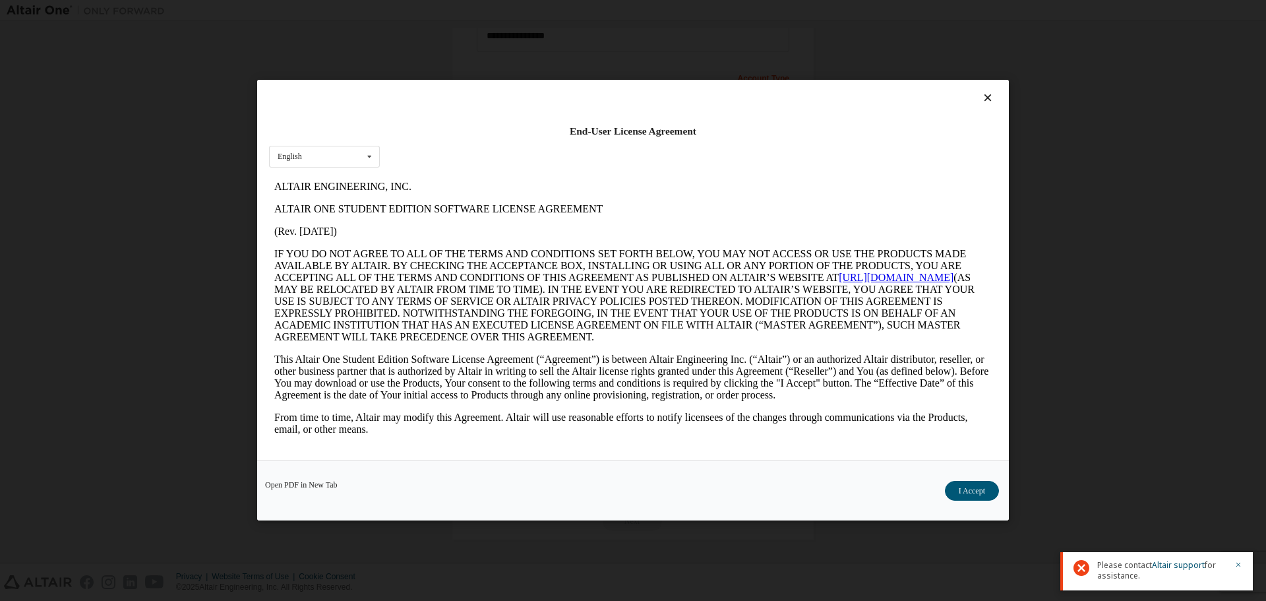
scroll to position [0, 0]
click at [977, 494] on button "I Accept" at bounding box center [972, 491] width 54 height 20
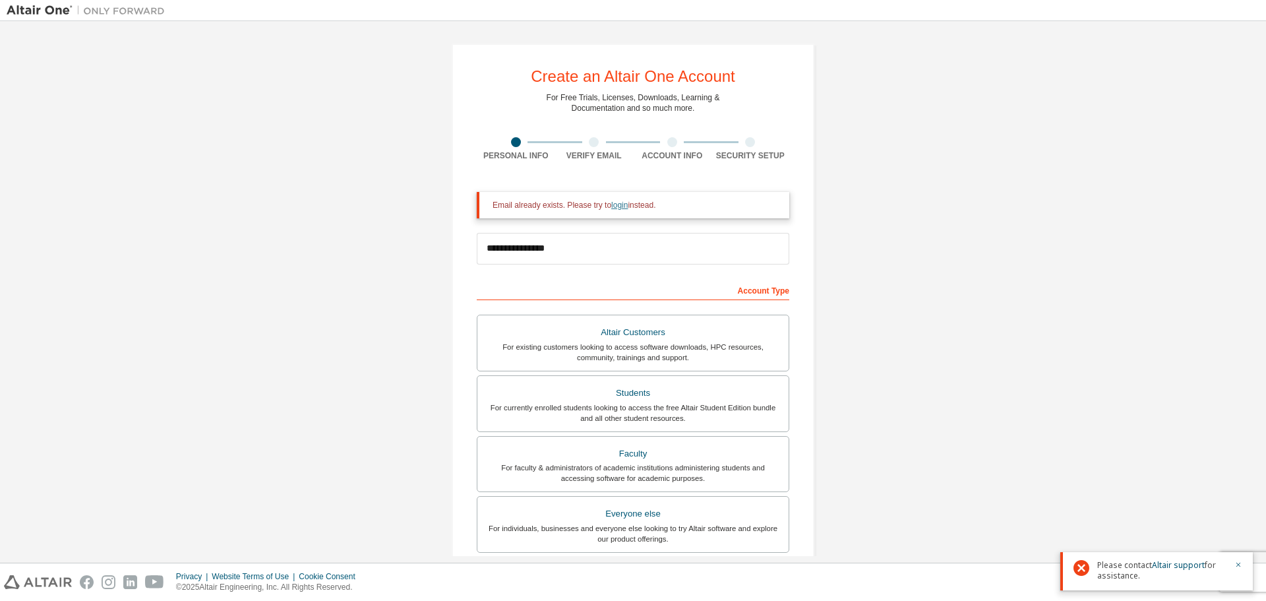
click at [613, 208] on link "login" at bounding box center [619, 204] width 16 height 9
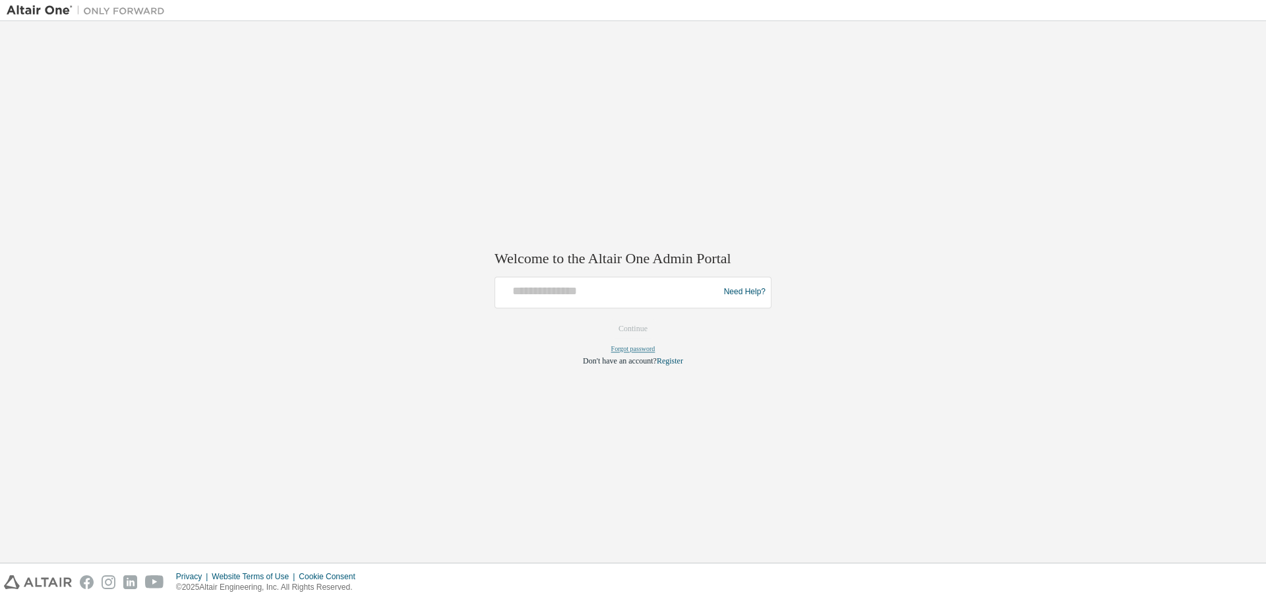
click at [638, 348] on link "Forgot password" at bounding box center [633, 348] width 44 height 7
click at [556, 295] on input "text" at bounding box center [609, 289] width 217 height 19
type input "**********"
click at [508, 289] on input "**********" at bounding box center [609, 289] width 217 height 19
click at [639, 353] on div "Forgot password" at bounding box center [633, 348] width 277 height 11
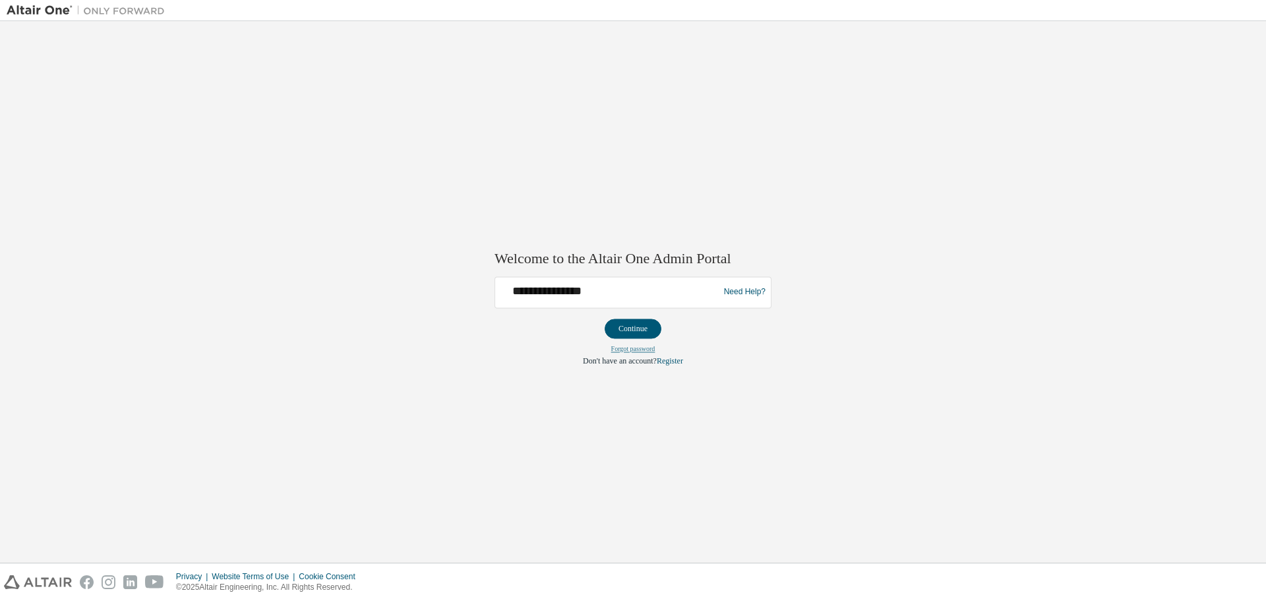
click at [644, 350] on link "Forgot password" at bounding box center [633, 348] width 44 height 7
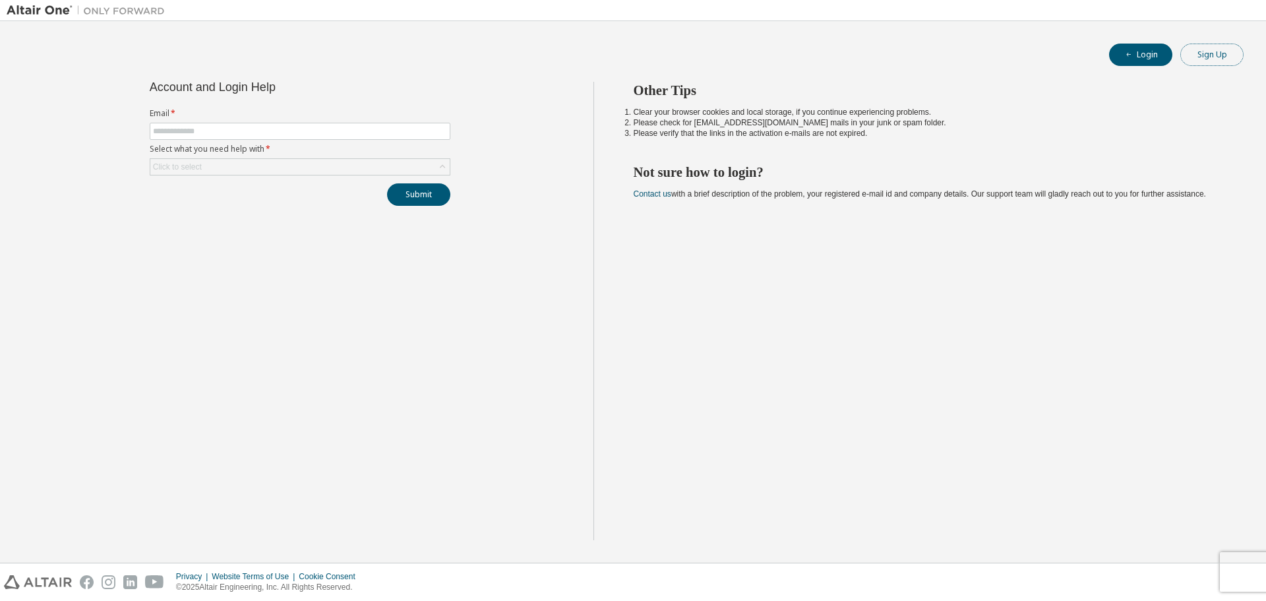
click at [1215, 48] on button "Sign Up" at bounding box center [1212, 55] width 63 height 22
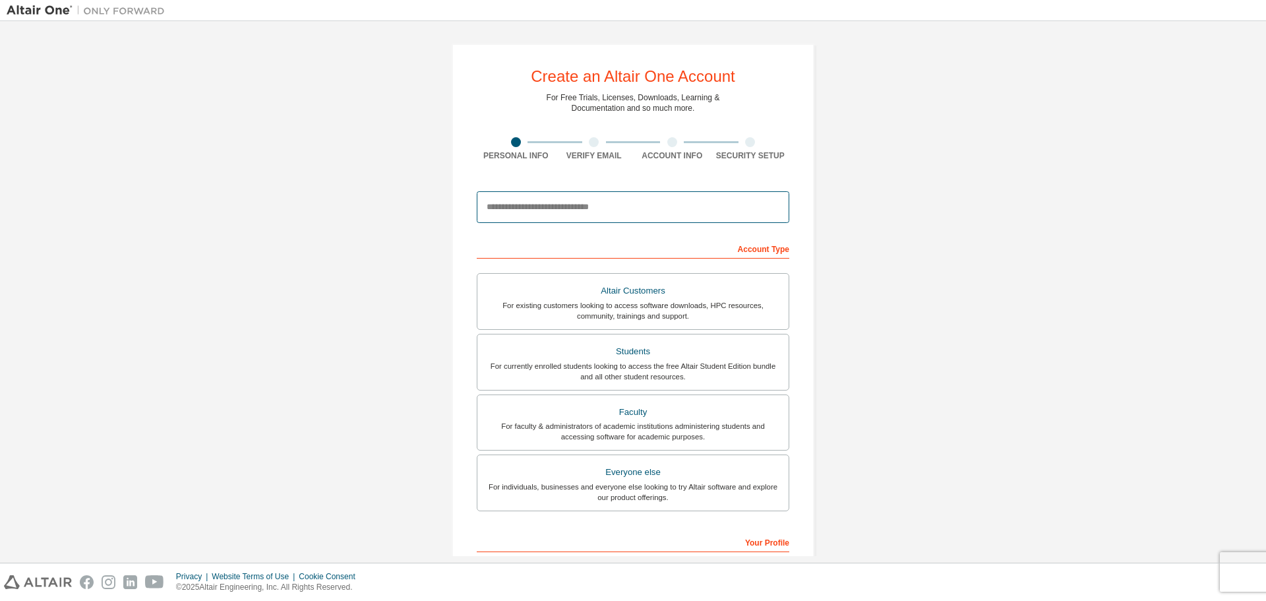
click at [529, 202] on input "email" at bounding box center [633, 207] width 313 height 32
click at [747, 376] on div "For currently enrolled students looking to access the free Altair Student Editi…" at bounding box center [632, 371] width 295 height 21
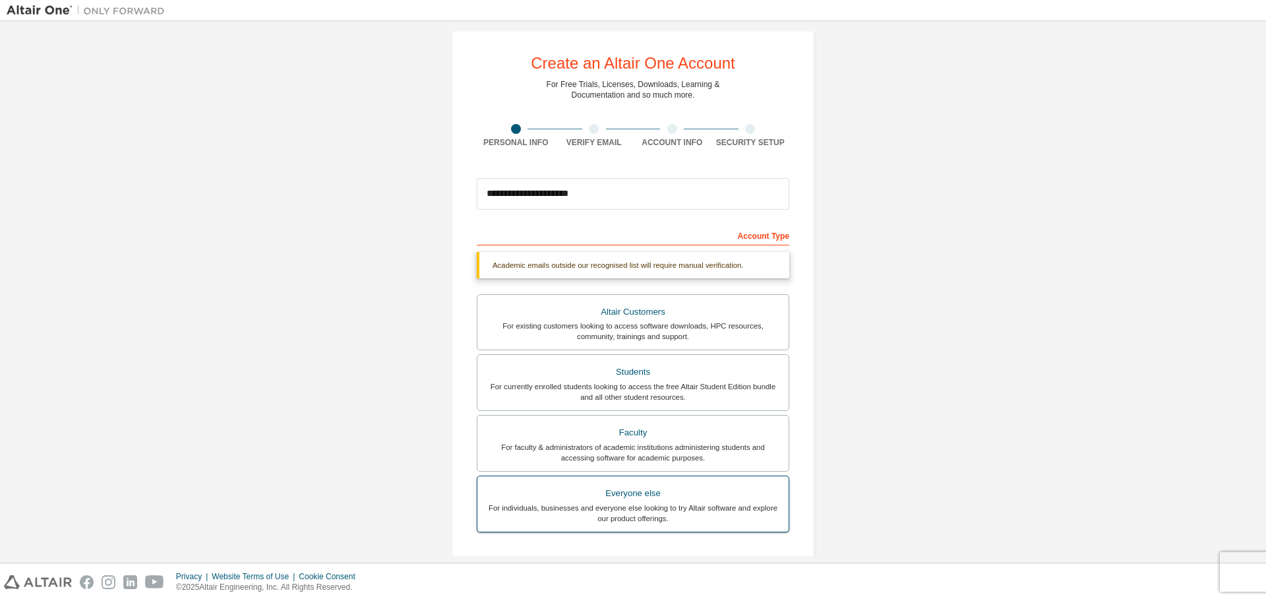
scroll to position [7, 0]
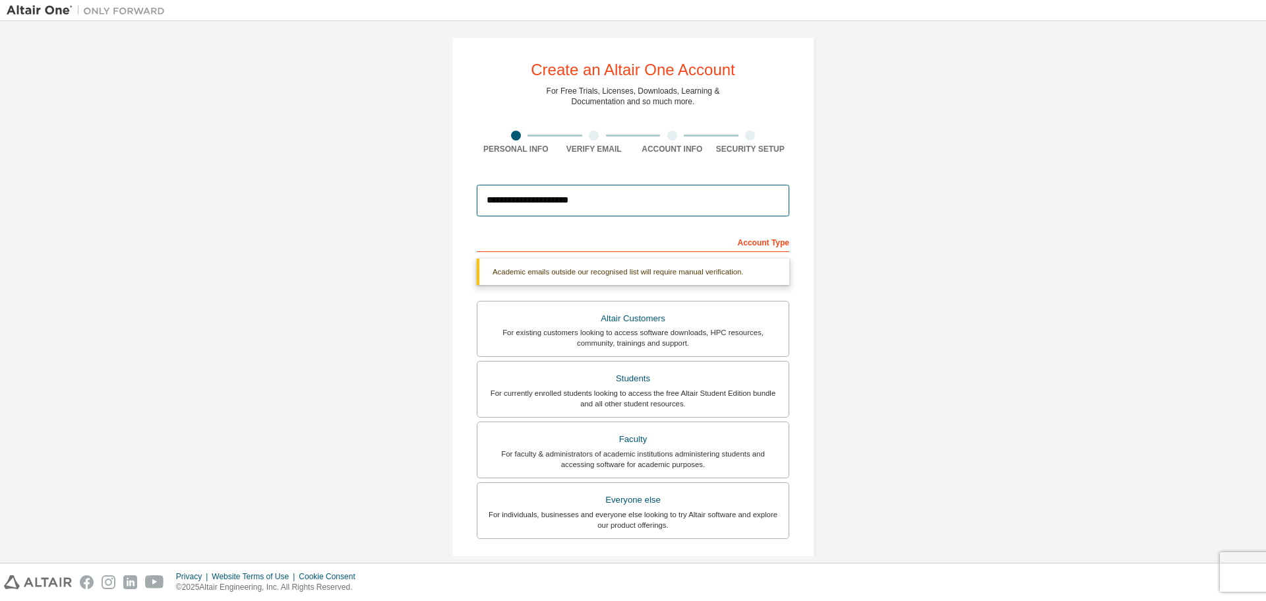
click at [617, 204] on input "**********" at bounding box center [633, 201] width 313 height 32
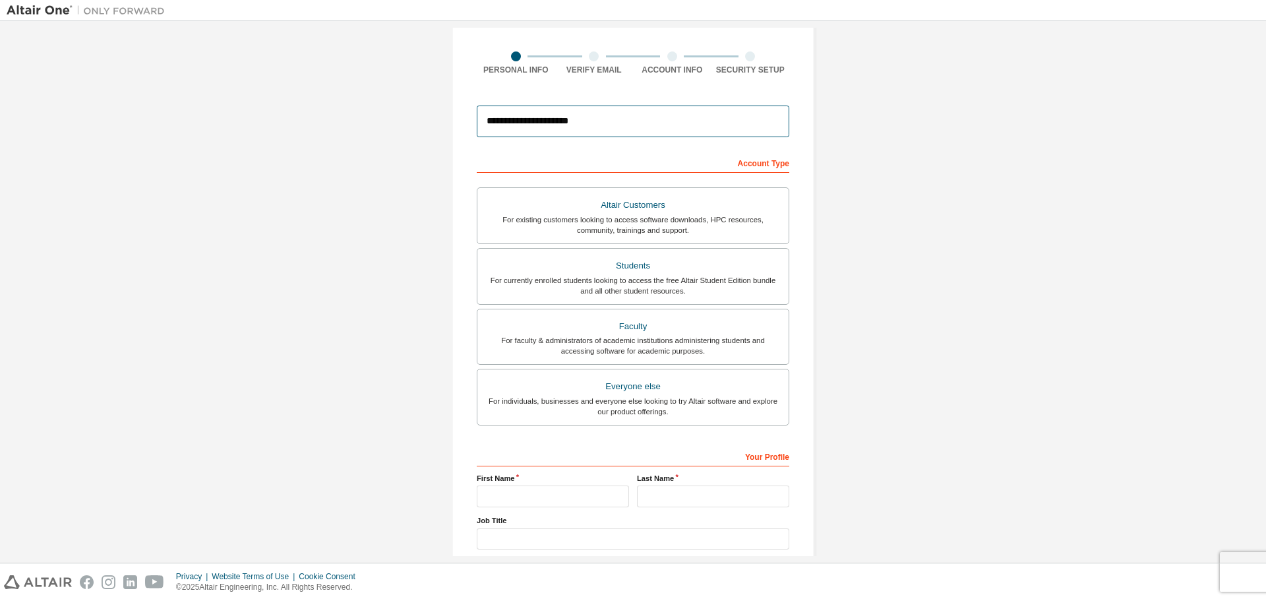
scroll to position [170, 0]
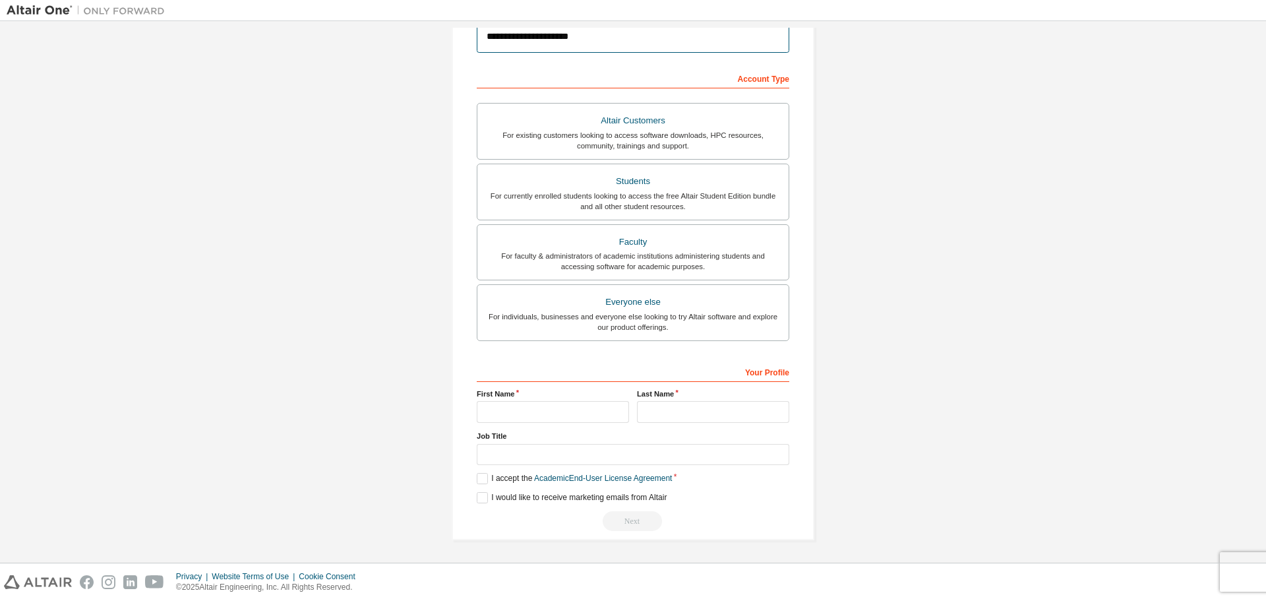
type input "**********"
click at [521, 417] on input "text" at bounding box center [553, 412] width 152 height 22
type input "****"
click at [679, 411] on input "text" at bounding box center [713, 412] width 152 height 22
type input "*****"
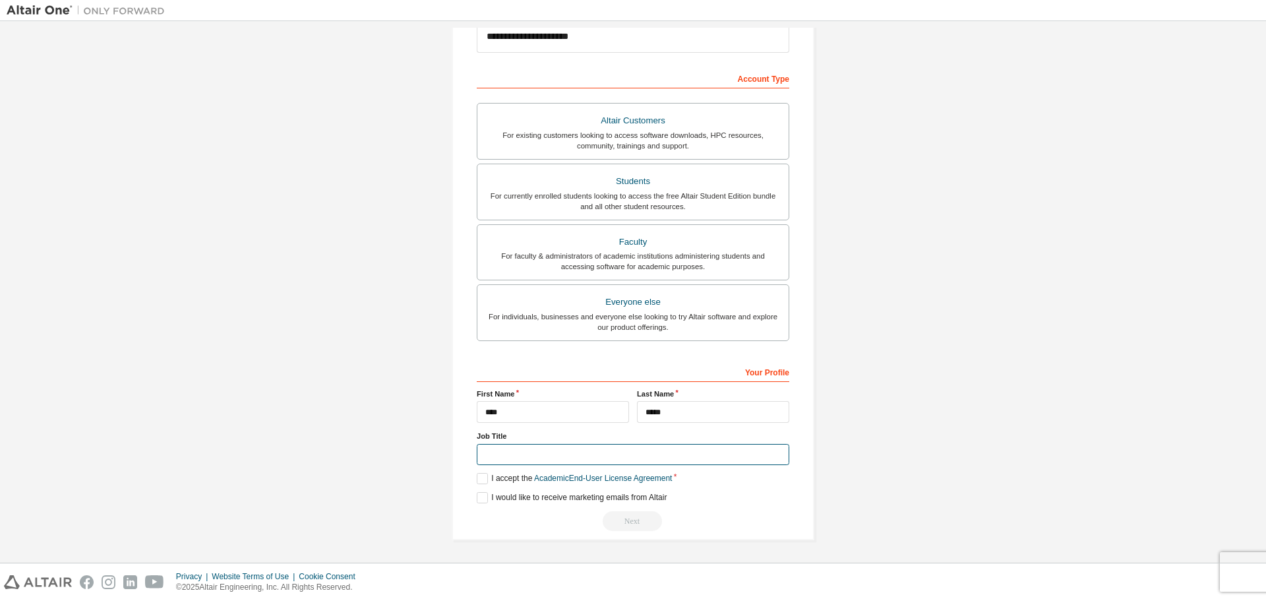
click at [516, 455] on input "text" at bounding box center [633, 455] width 313 height 22
type input "*******"
click at [477, 482] on label "I accept the Academic End-User License Agreement" at bounding box center [574, 478] width 195 height 11
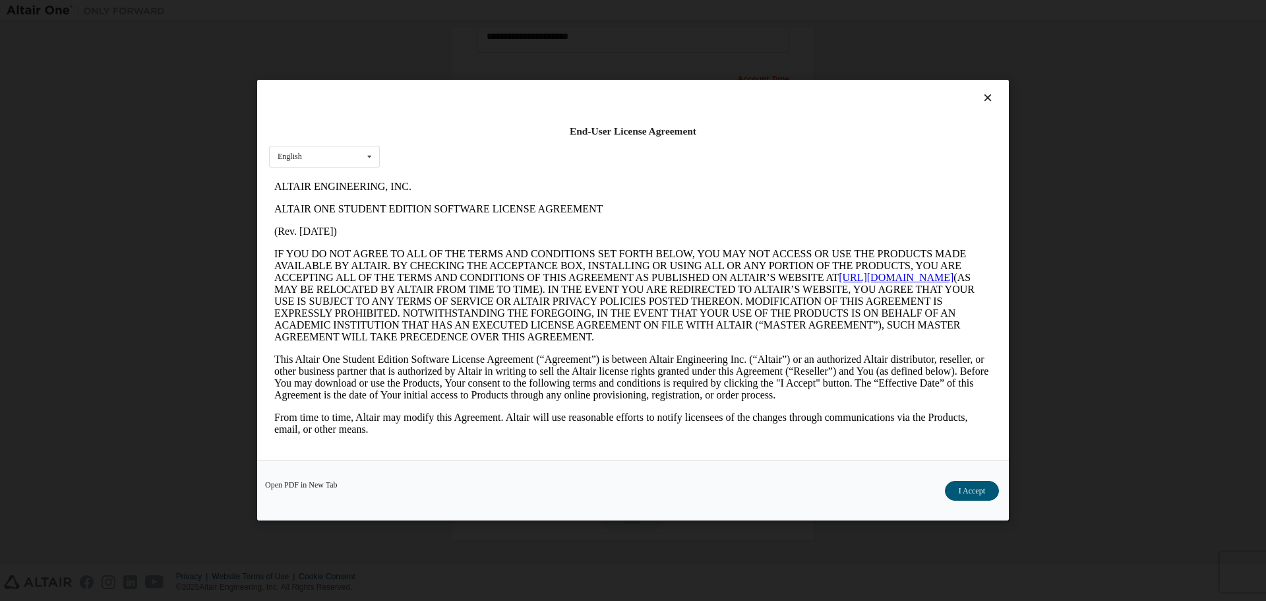
scroll to position [0, 0]
click at [980, 491] on button "I Accept" at bounding box center [972, 491] width 54 height 20
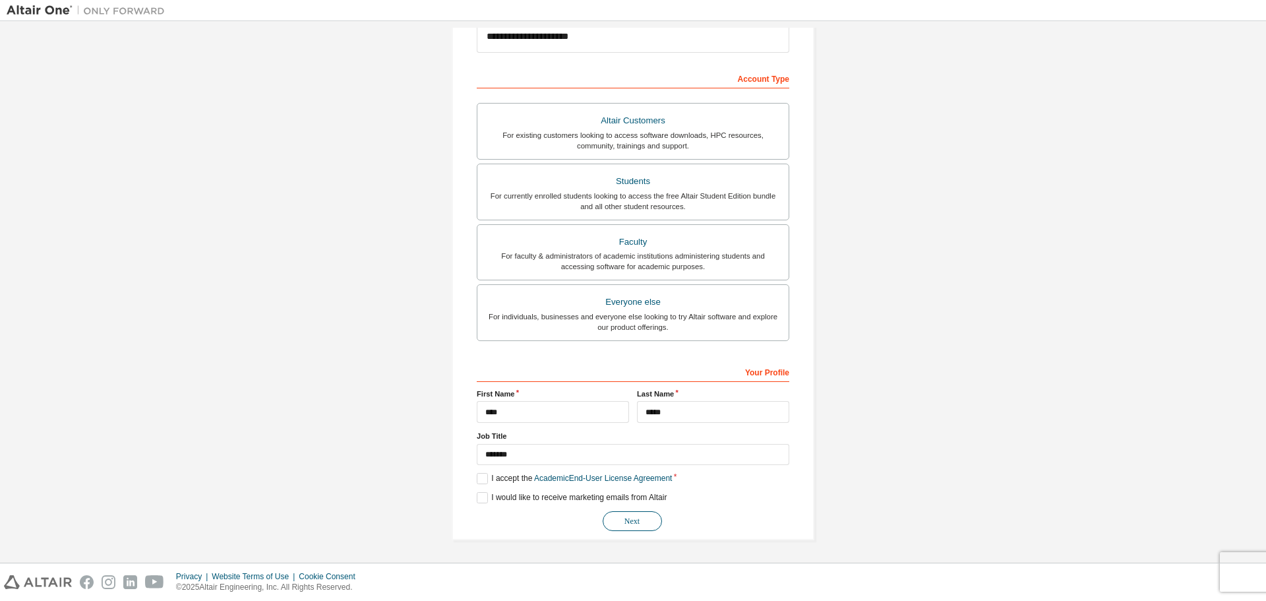
click at [625, 515] on button "Next" at bounding box center [632, 521] width 59 height 20
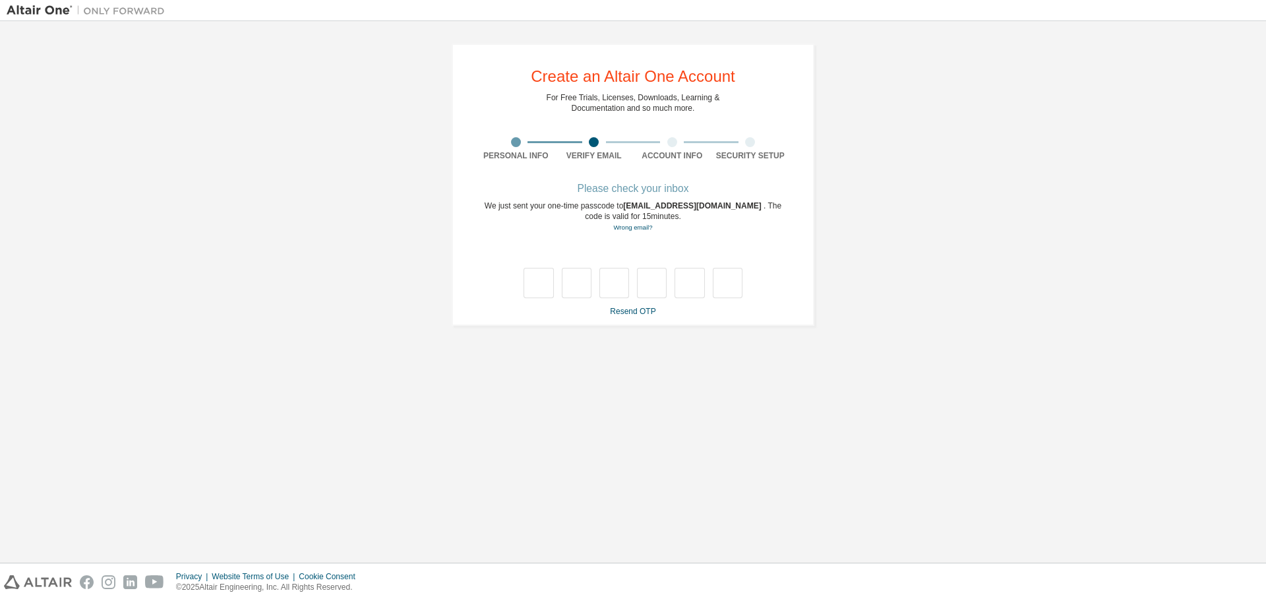
type input "*"
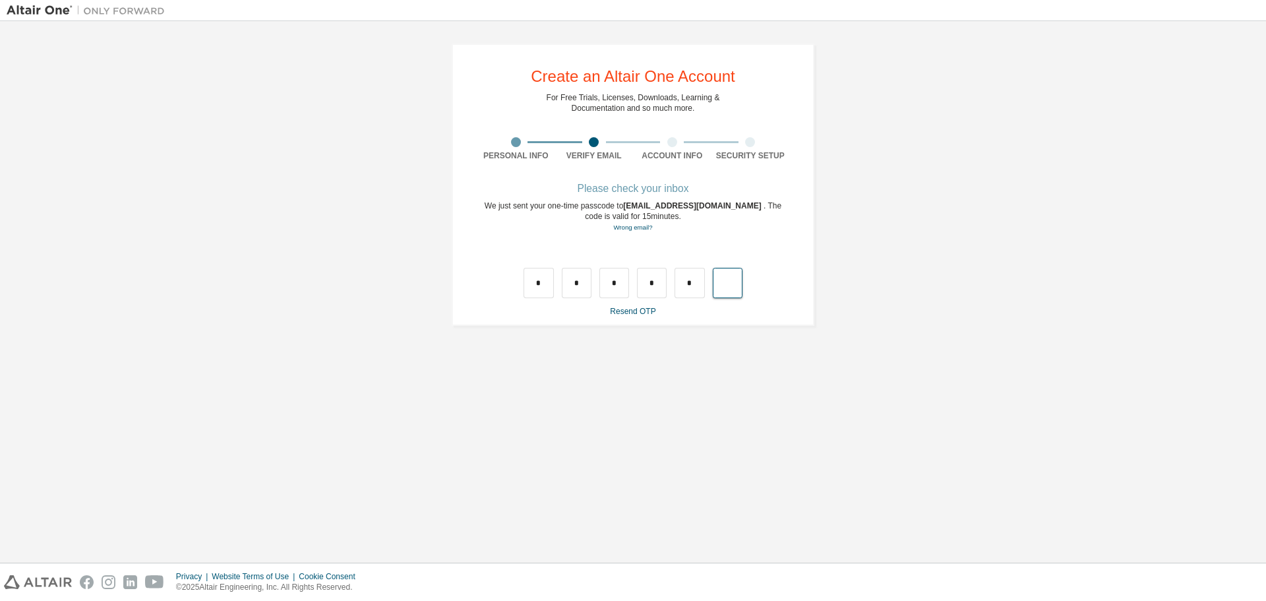
type input "*"
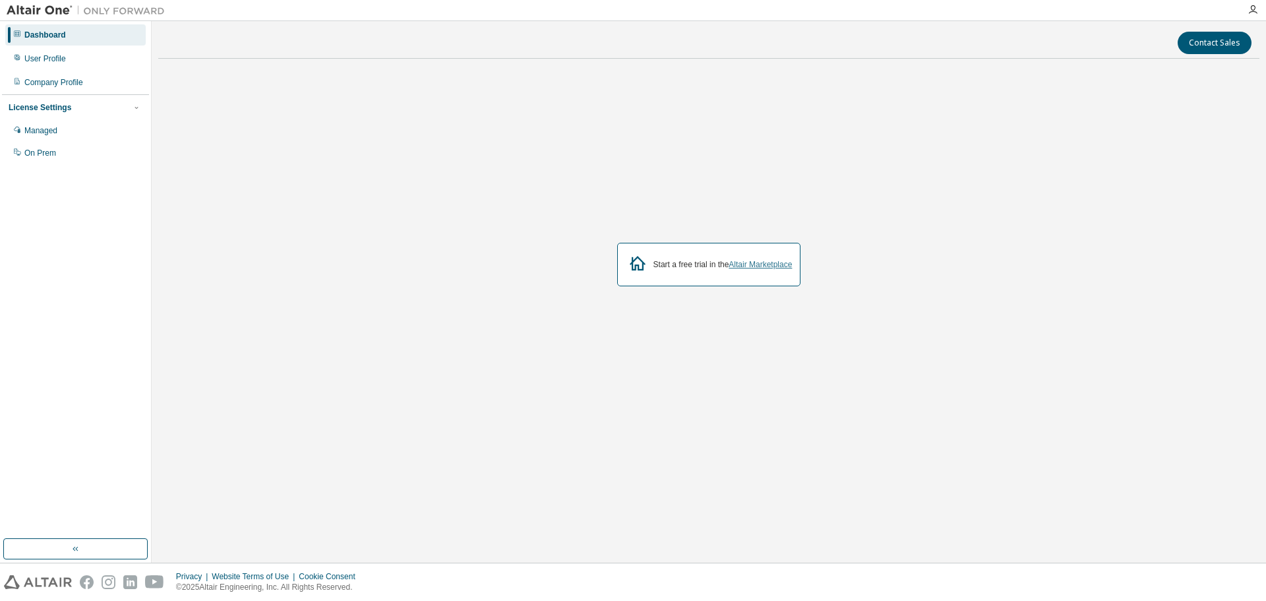
click at [734, 264] on link "Altair Marketplace" at bounding box center [760, 264] width 63 height 9
click at [57, 162] on div "On Prem" at bounding box center [75, 152] width 140 height 21
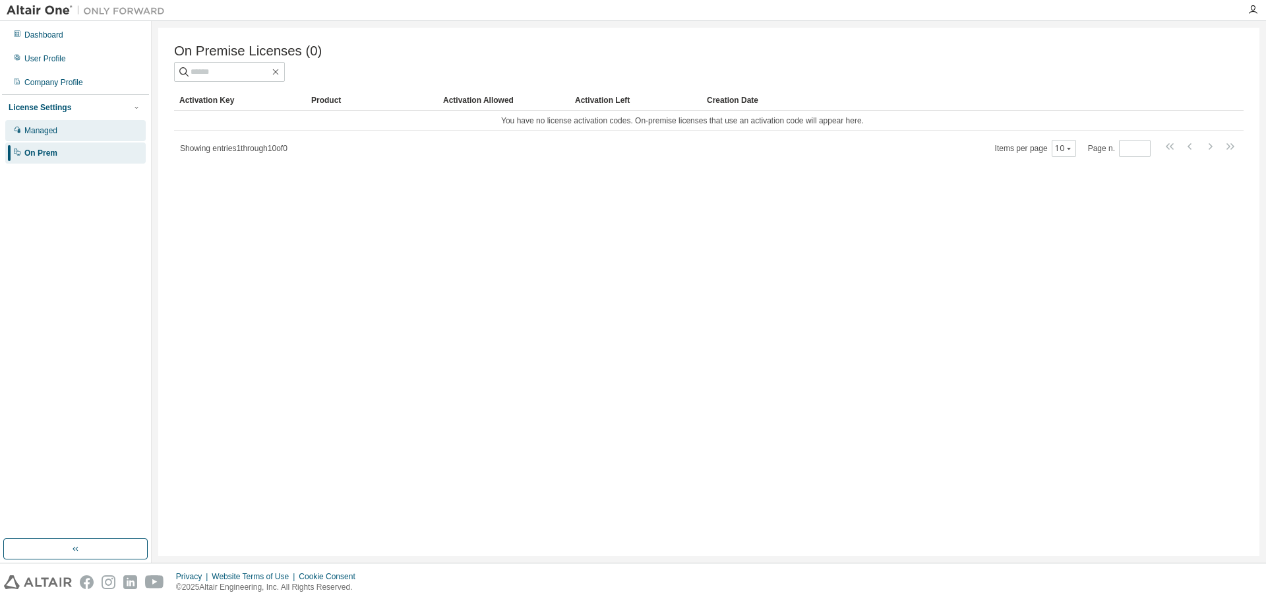
click at [35, 131] on div "Managed" at bounding box center [40, 130] width 33 height 11
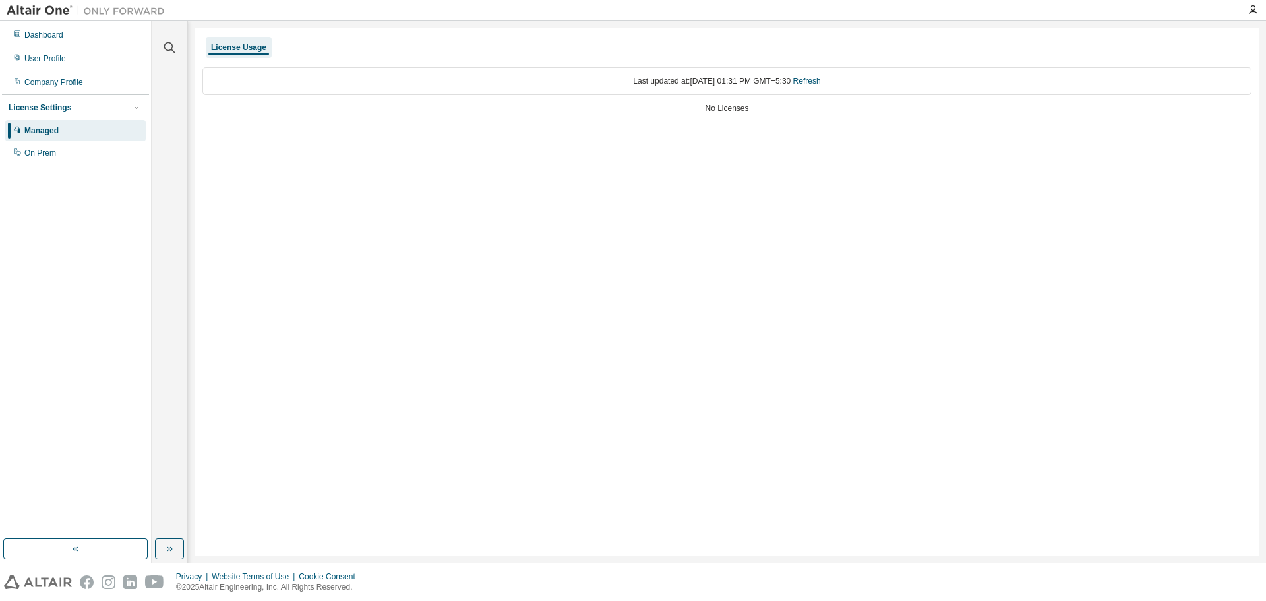
click at [75, 108] on div "License Settings" at bounding box center [76, 108] width 134 height 12
click at [79, 77] on div "Company Profile" at bounding box center [53, 82] width 59 height 11
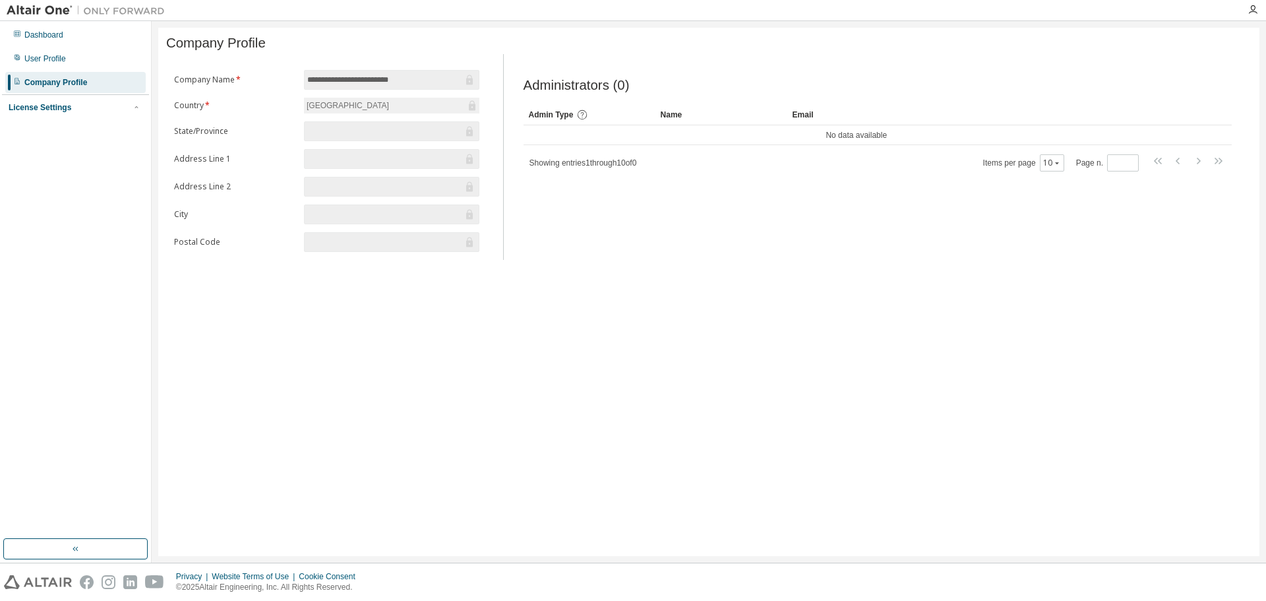
click at [42, 117] on div "License Settings Managed On Prem" at bounding box center [75, 107] width 147 height 26
click at [46, 109] on div "License Settings" at bounding box center [40, 107] width 63 height 11
click at [49, 40] on div "Dashboard" at bounding box center [43, 35] width 39 height 11
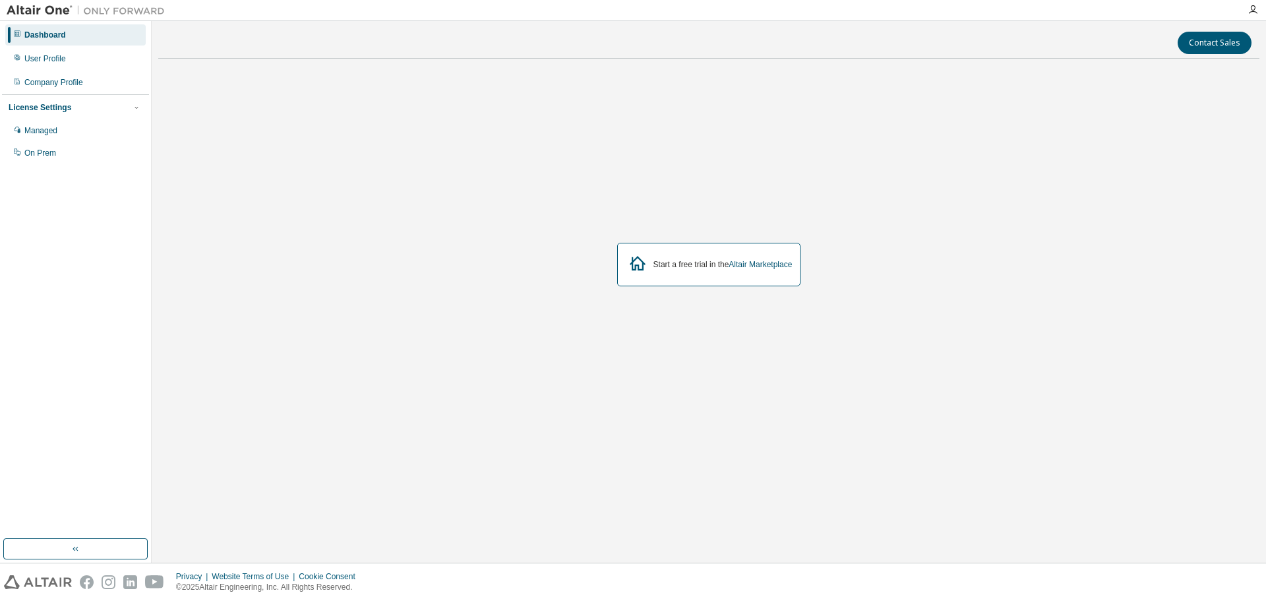
click at [38, 9] on img at bounding box center [89, 10] width 165 height 13
click at [57, 160] on div "On Prem" at bounding box center [75, 152] width 140 height 21
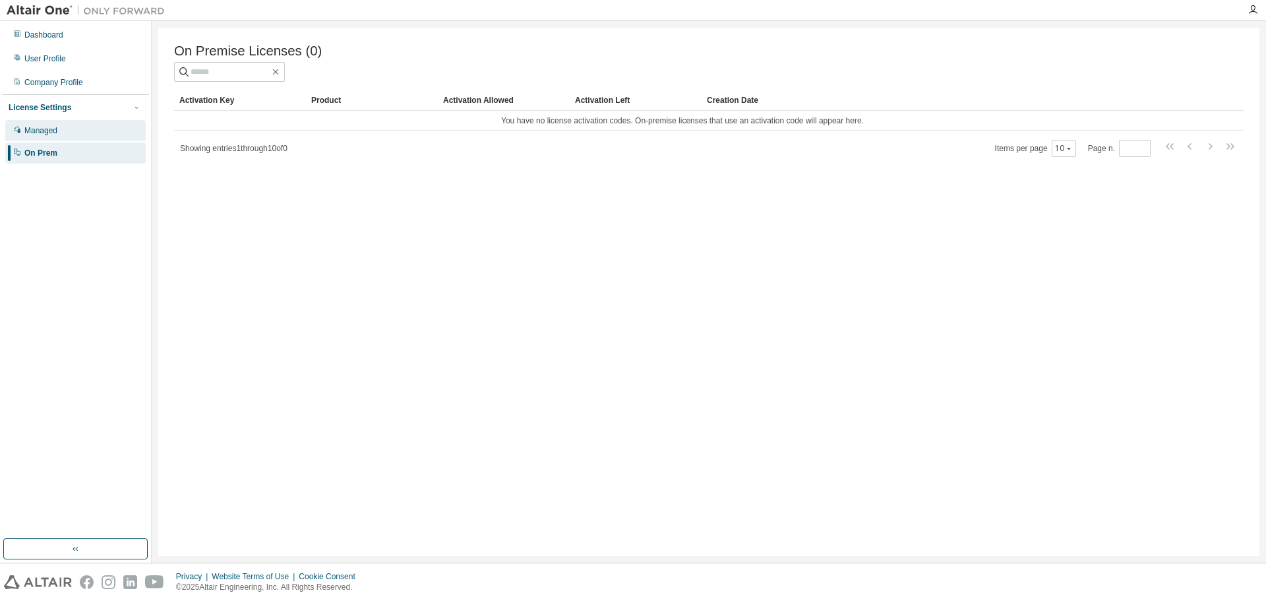
click at [72, 135] on div "Managed" at bounding box center [75, 130] width 140 height 21
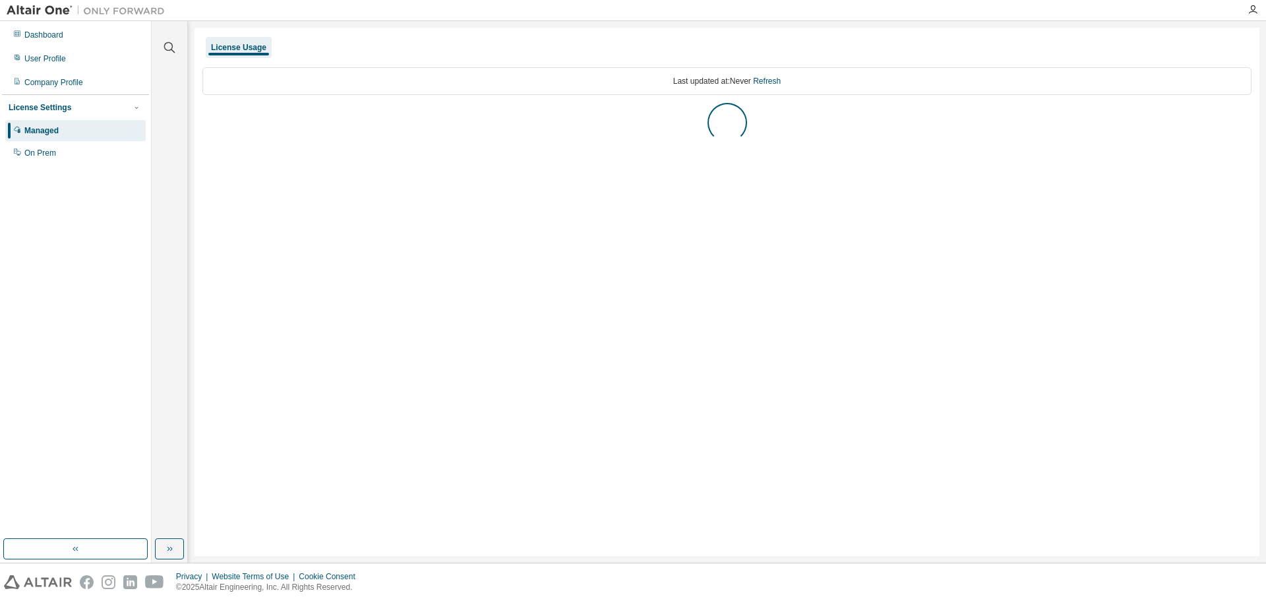
click at [71, 104] on div "License Settings" at bounding box center [76, 108] width 134 height 12
click at [64, 85] on div "Company Profile" at bounding box center [53, 82] width 59 height 11
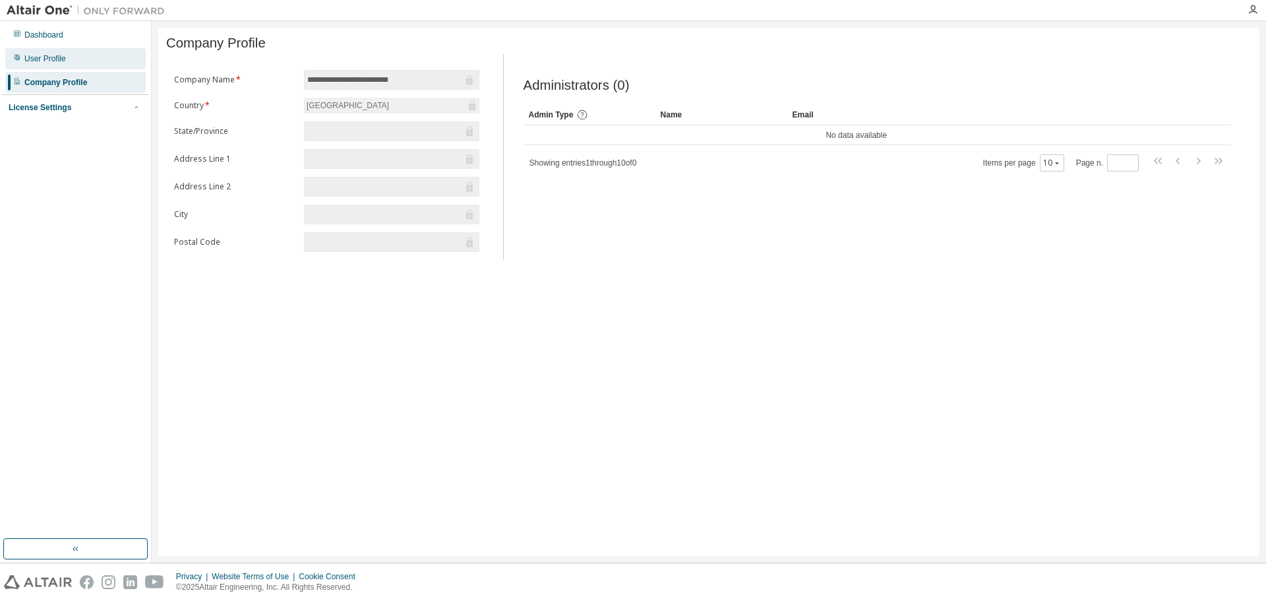
click at [67, 51] on div "User Profile" at bounding box center [75, 58] width 140 height 21
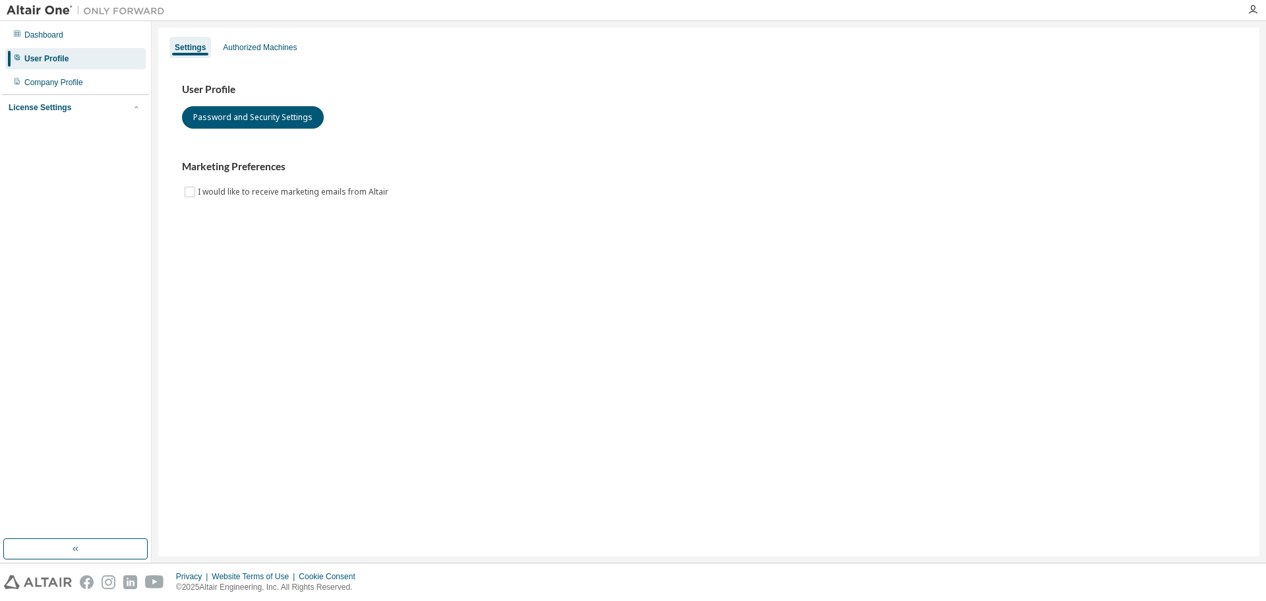
click at [67, 49] on div "User Profile" at bounding box center [75, 58] width 140 height 21
click at [249, 47] on div "Authorized Machines" at bounding box center [260, 47] width 74 height 11
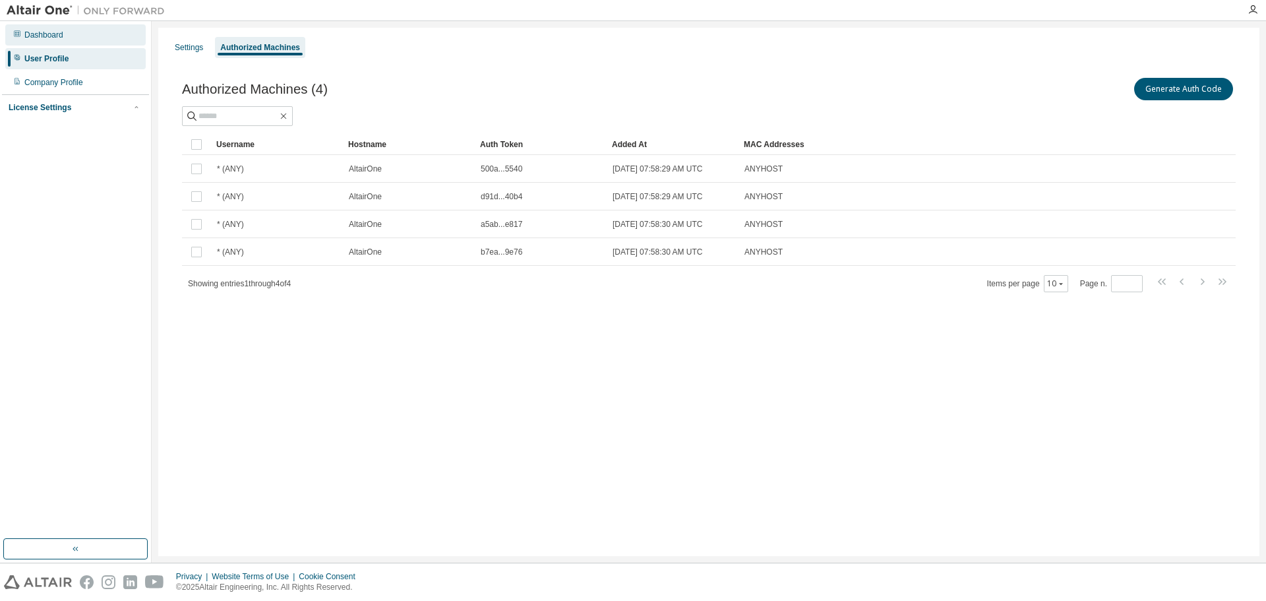
click at [52, 36] on div "Dashboard" at bounding box center [43, 35] width 39 height 11
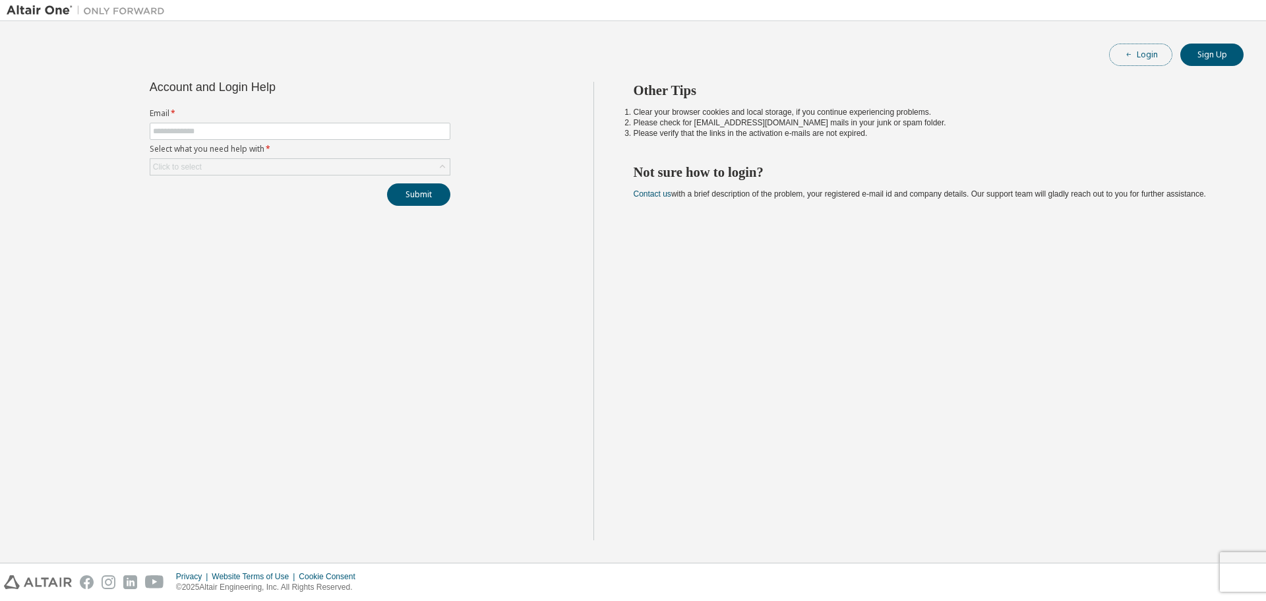
click at [1135, 51] on button "Login" at bounding box center [1140, 55] width 63 height 22
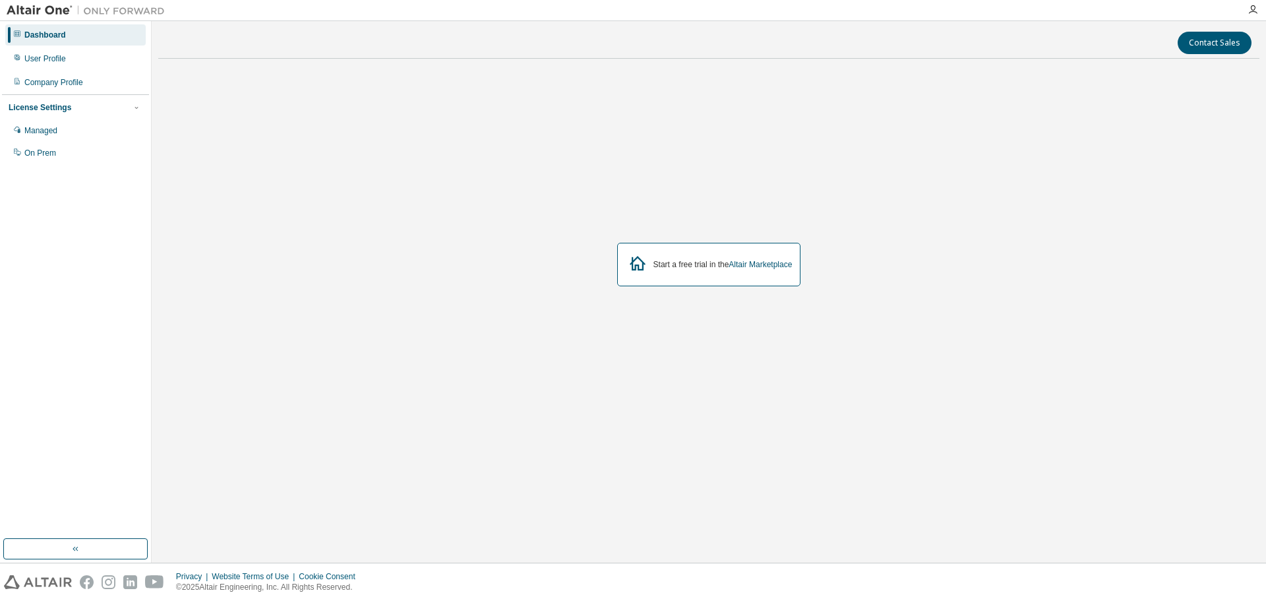
click at [65, 37] on div "Dashboard" at bounding box center [45, 35] width 42 height 11
click at [1252, 9] on icon "button" at bounding box center [1253, 10] width 11 height 11
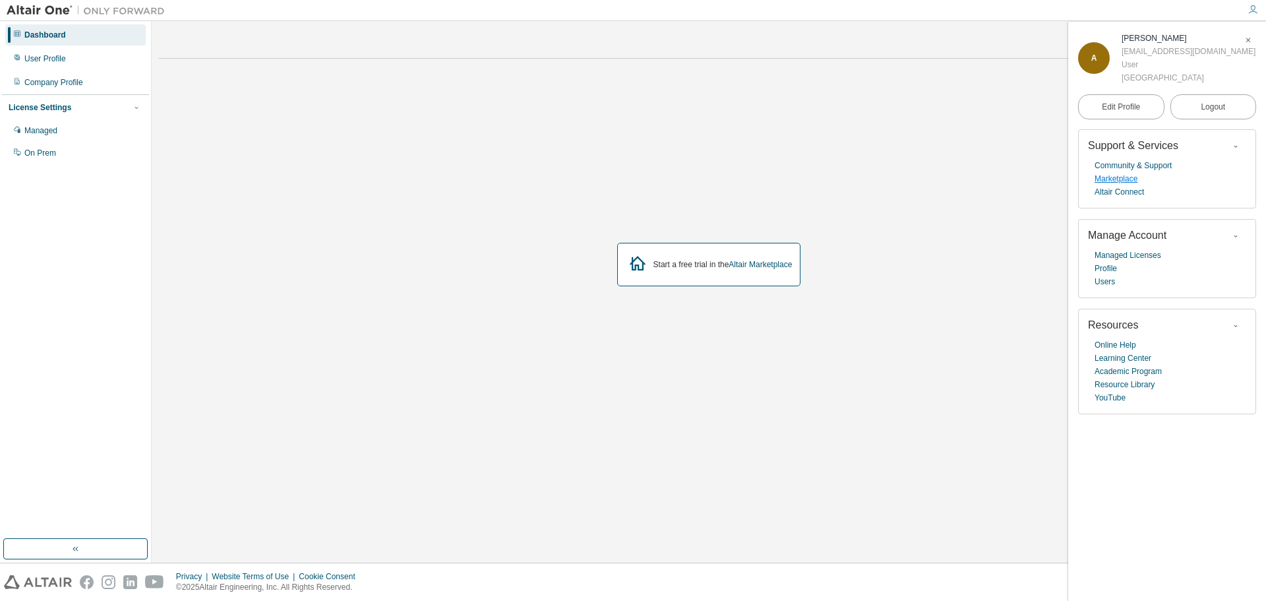
click at [1117, 175] on link "Marketplace" at bounding box center [1116, 178] width 43 height 13
click at [750, 264] on link "Altair Marketplace" at bounding box center [760, 264] width 63 height 9
